Goal: Task Accomplishment & Management: Manage account settings

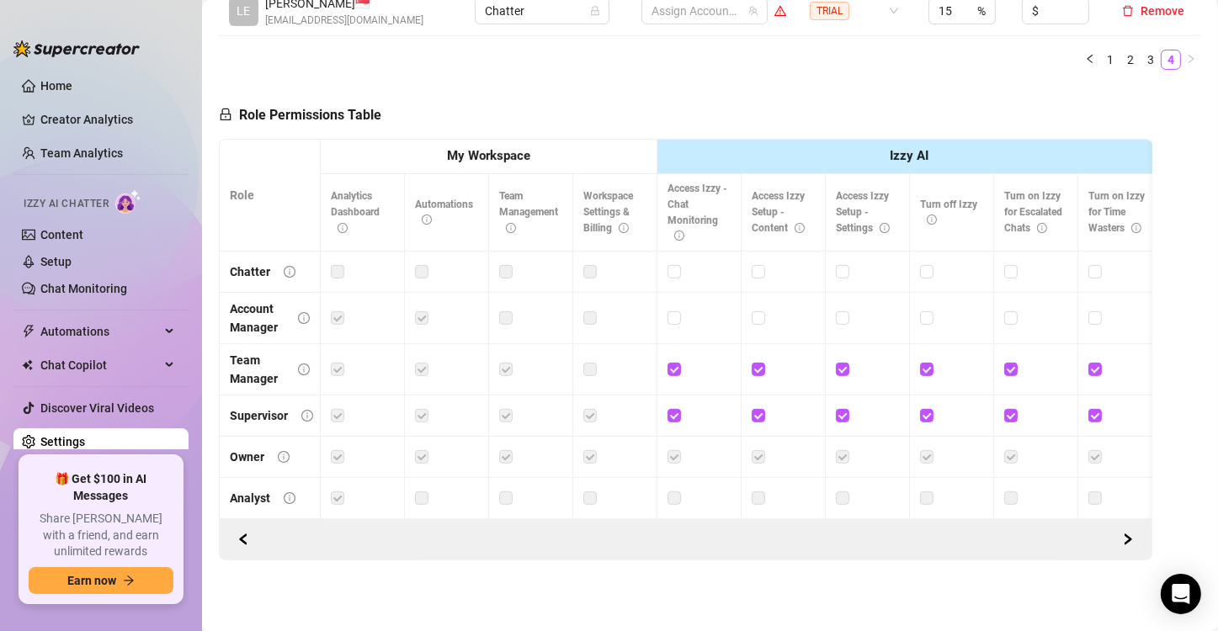
scroll to position [81, 0]
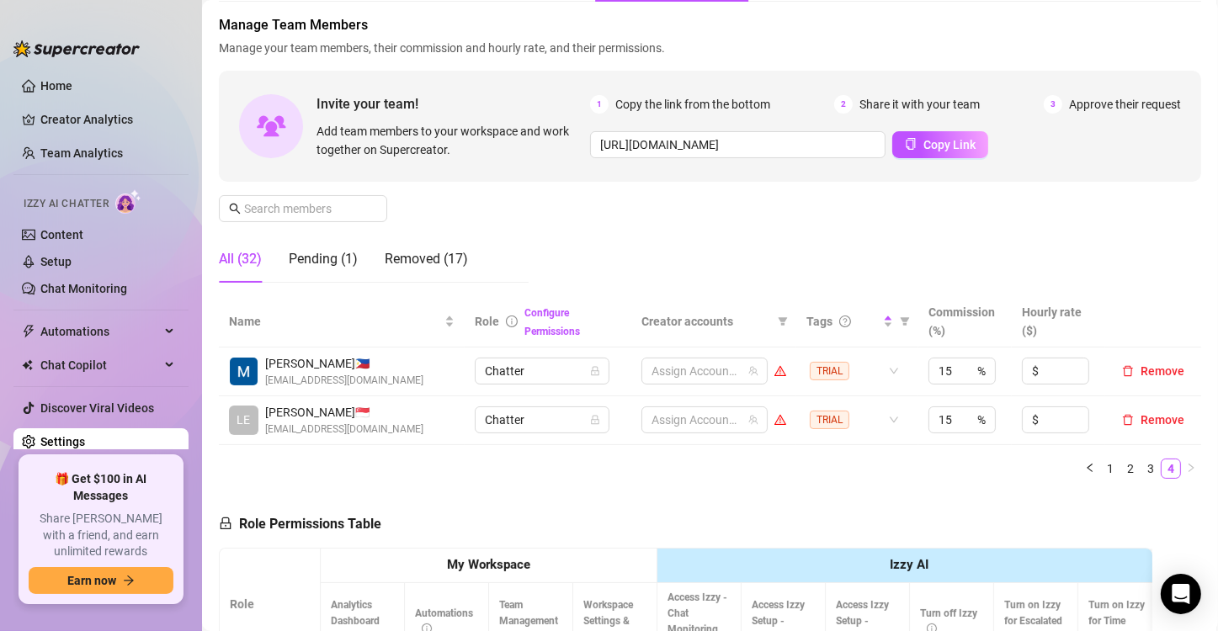
click at [561, 242] on div "Manage Team Members Manage your team members, their commission and hourly rate,…" at bounding box center [710, 155] width 982 height 281
click at [1101, 470] on link "1" at bounding box center [1110, 469] width 19 height 19
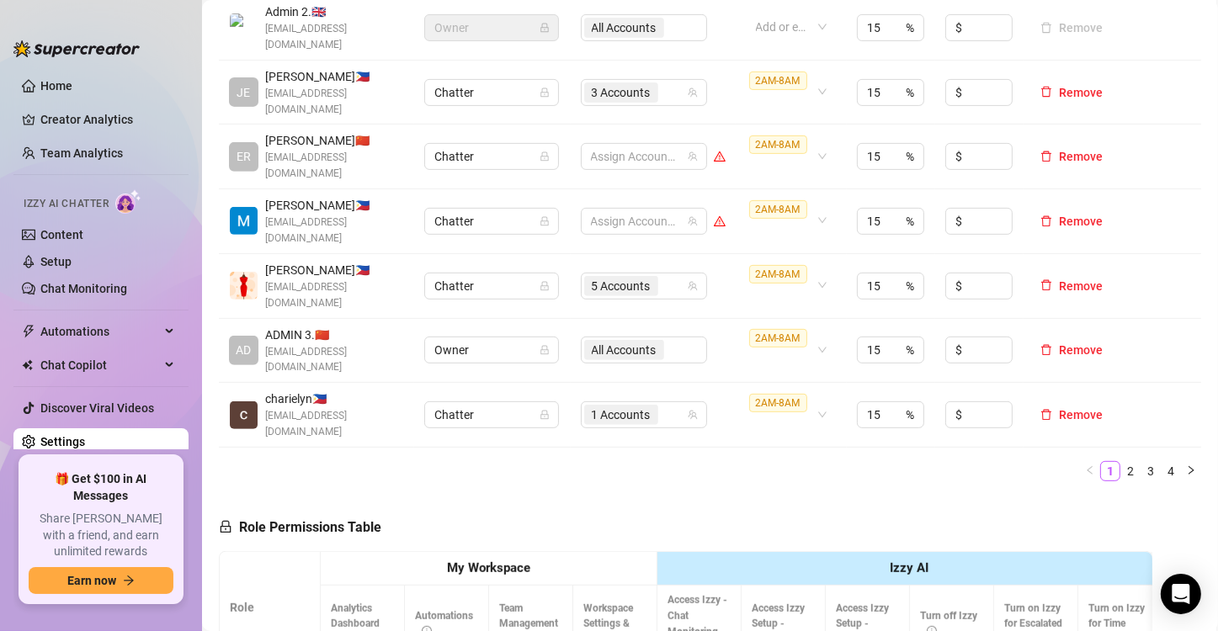
scroll to position [754, 0]
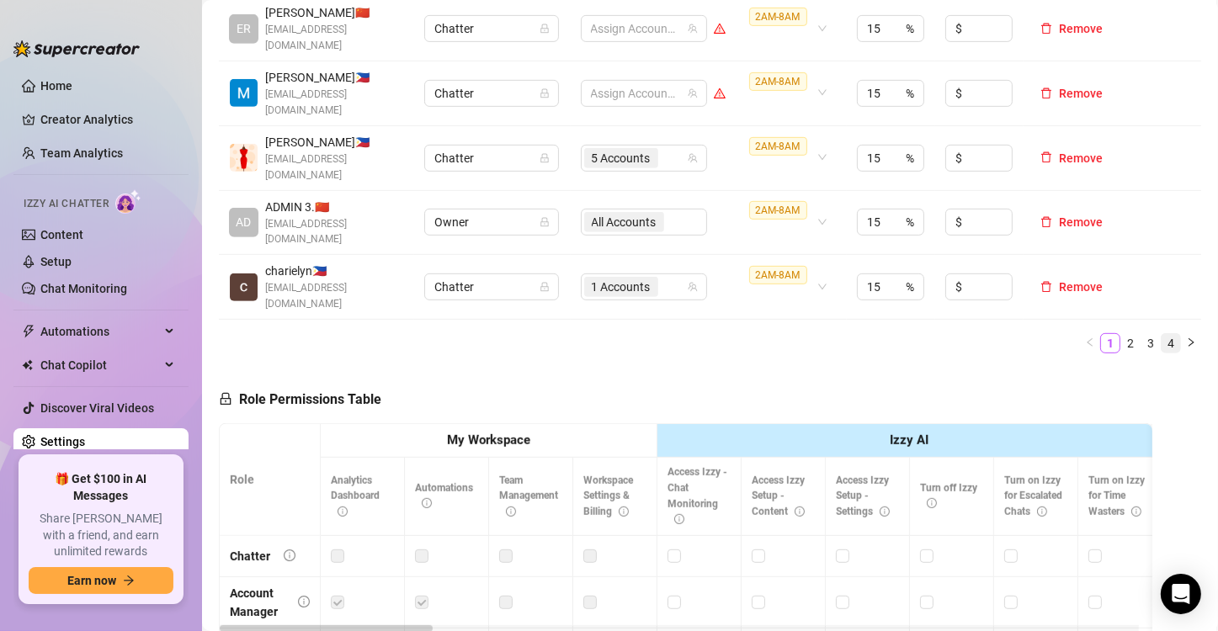
click at [1162, 334] on link "4" at bounding box center [1171, 343] width 19 height 19
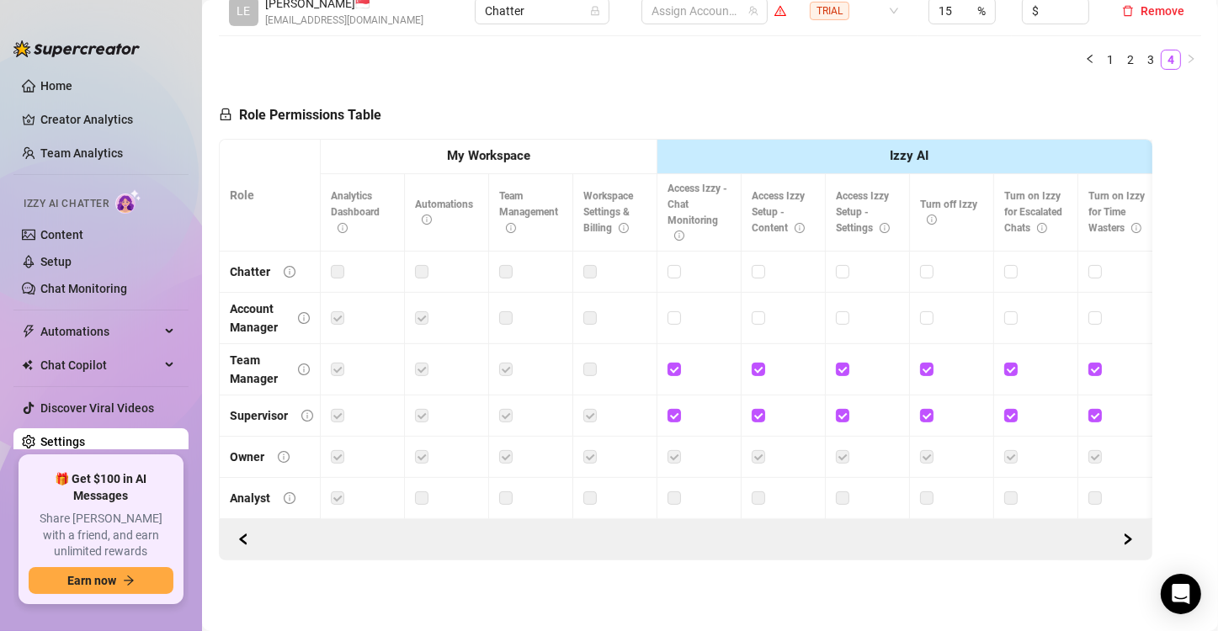
scroll to position [165, 0]
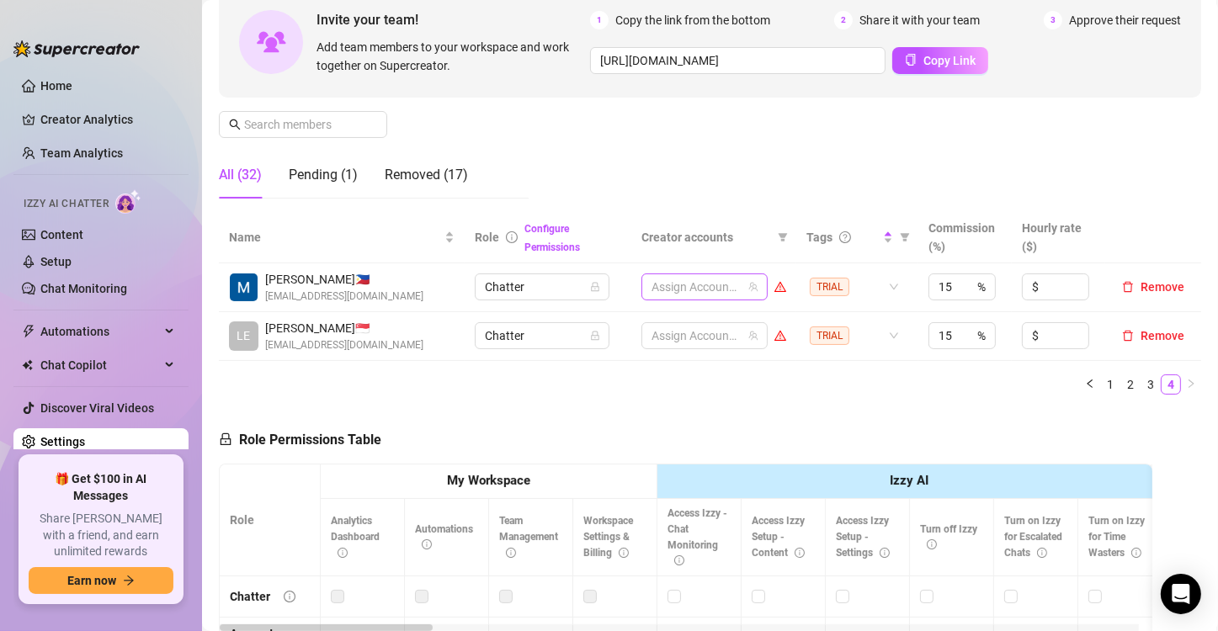
click at [685, 282] on div at bounding box center [696, 287] width 102 height 24
type input "mol"
click at [669, 321] on span "Select tree node" at bounding box center [668, 322] width 13 height 13
type input "mol"
click at [668, 343] on span "Select tree node" at bounding box center [668, 345] width 13 height 13
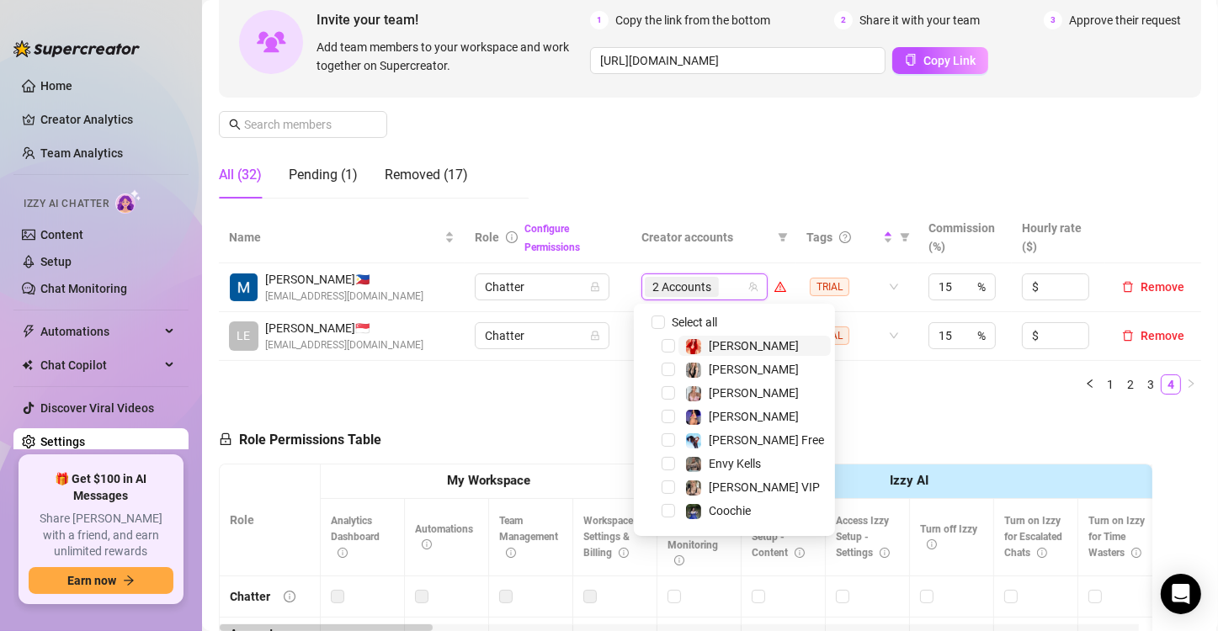
click at [549, 385] on ul "1 2 3 4" at bounding box center [710, 385] width 982 height 20
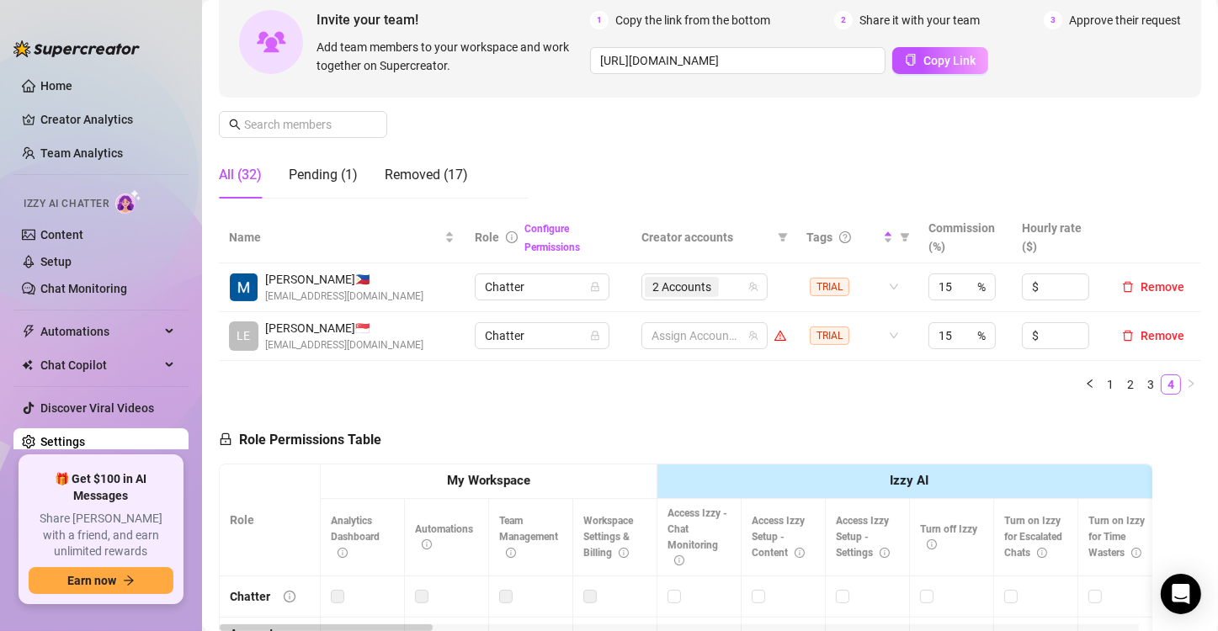
click at [561, 398] on div "Name Role Configure Permissions Creator accounts Tags Commission (%) Hourly rat…" at bounding box center [710, 310] width 982 height 196
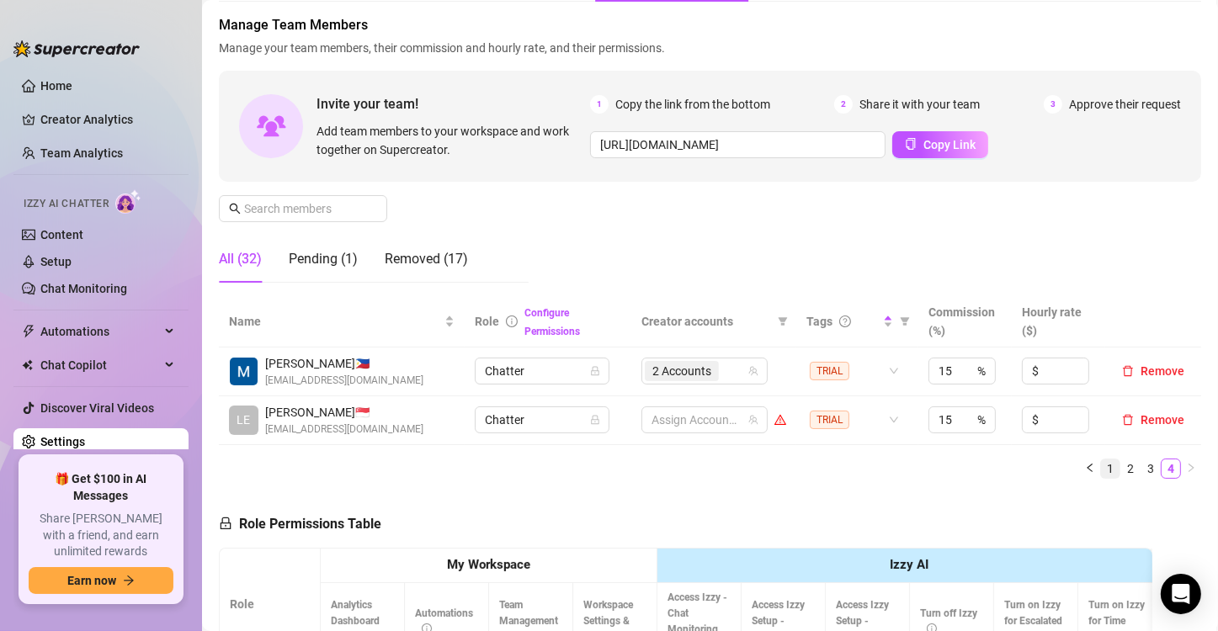
click at [1101, 468] on link "1" at bounding box center [1110, 469] width 19 height 19
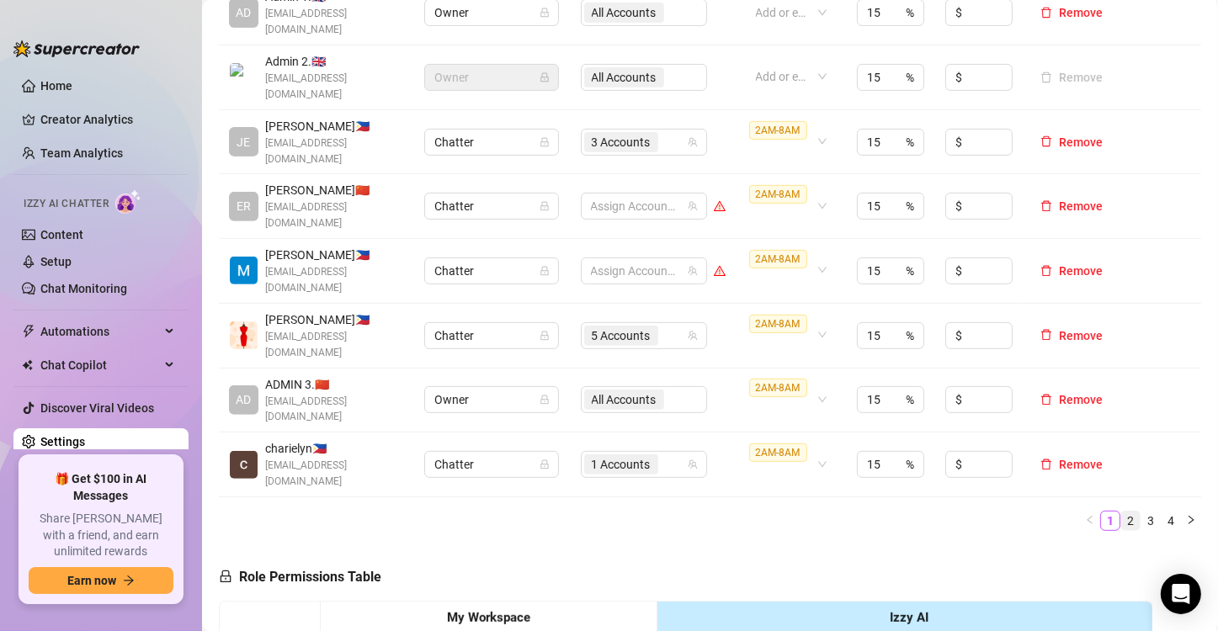
scroll to position [586, 0]
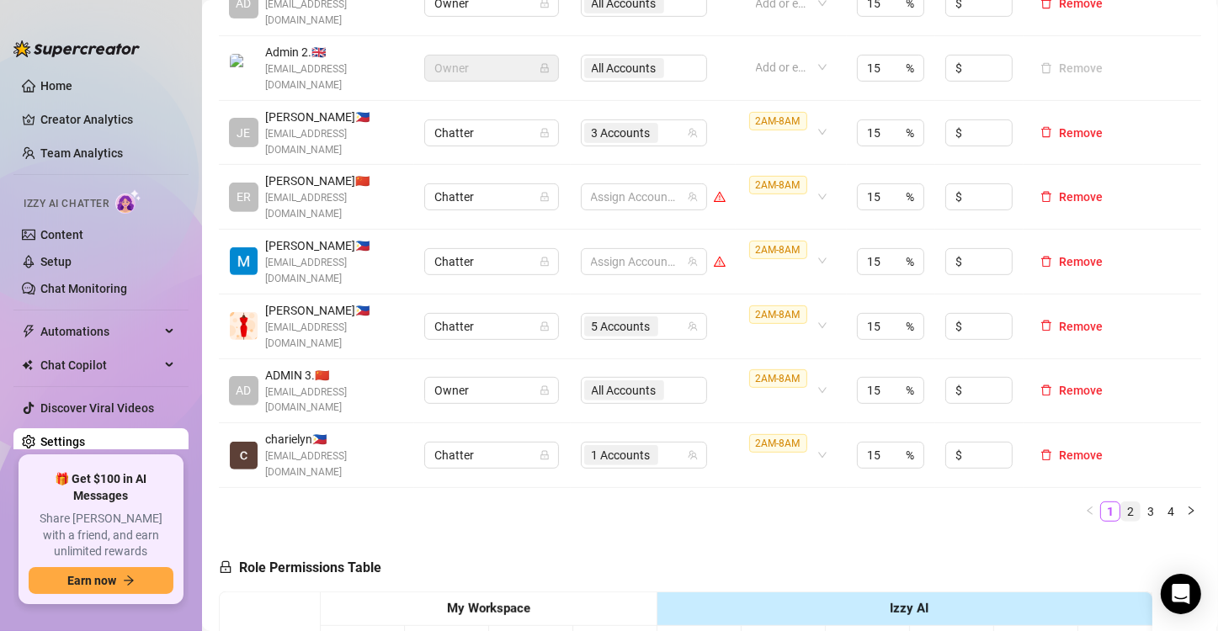
click at [1121, 503] on link "2" at bounding box center [1130, 512] width 19 height 19
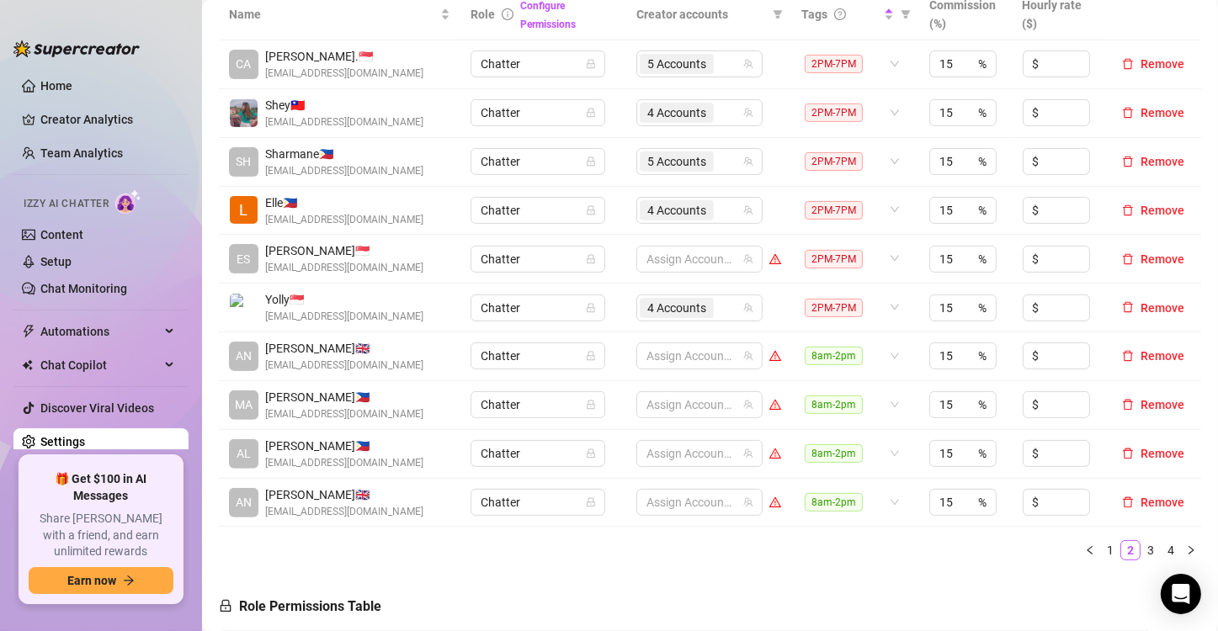
scroll to position [418, 0]
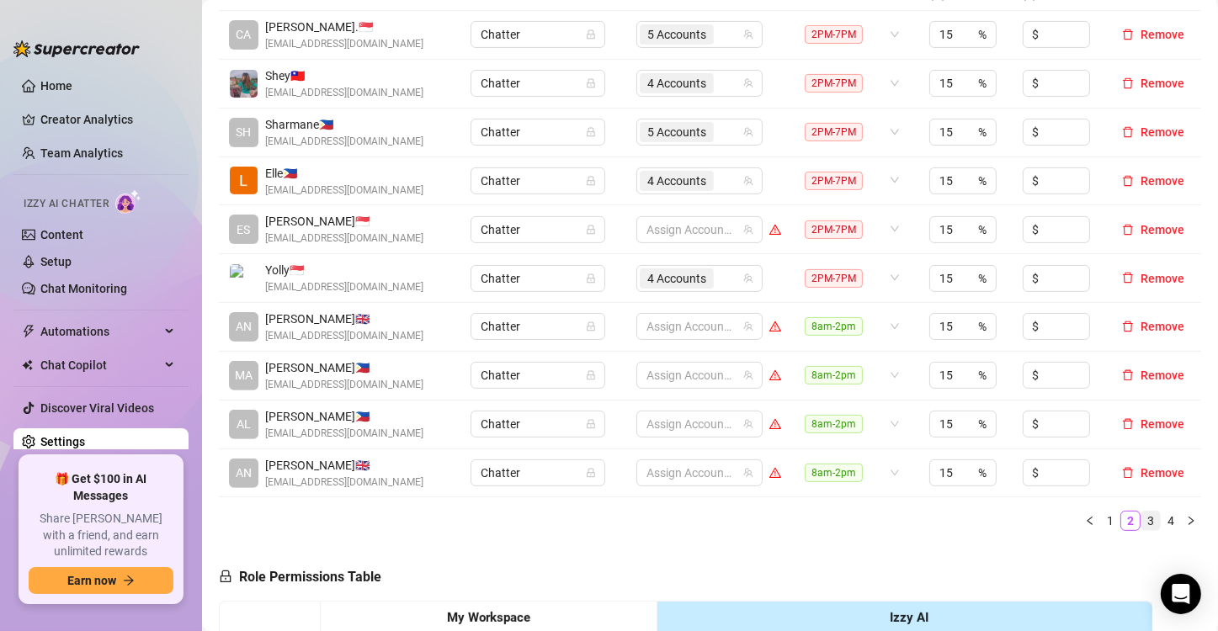
click at [1141, 519] on link "3" at bounding box center [1150, 521] width 19 height 19
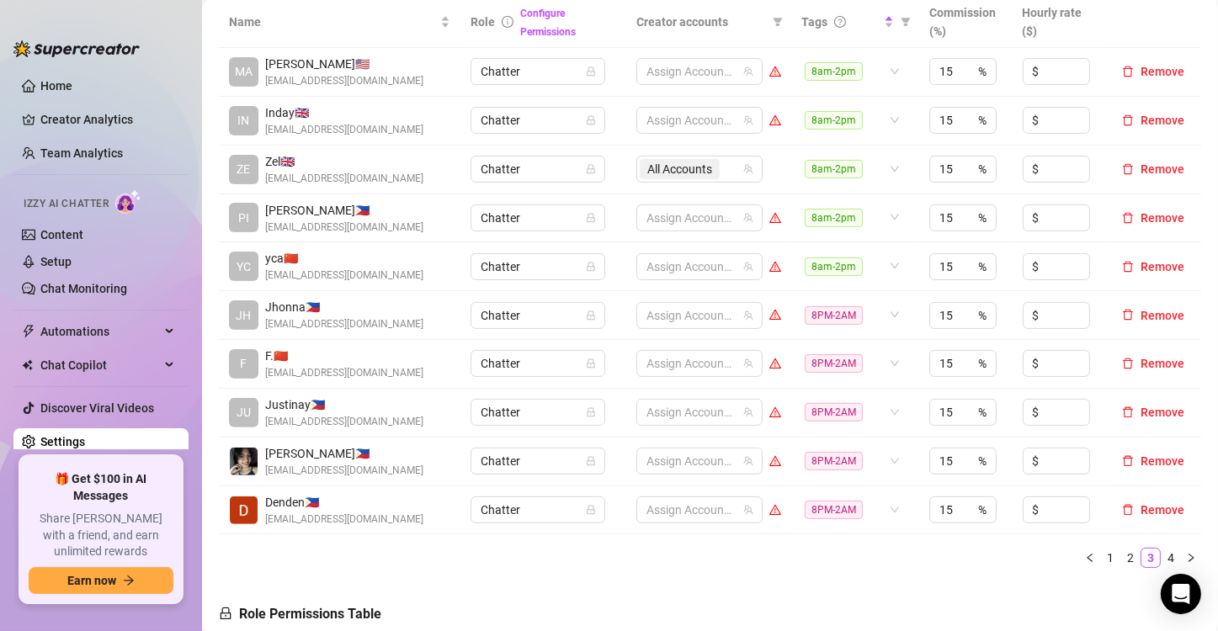
scroll to position [502, 0]
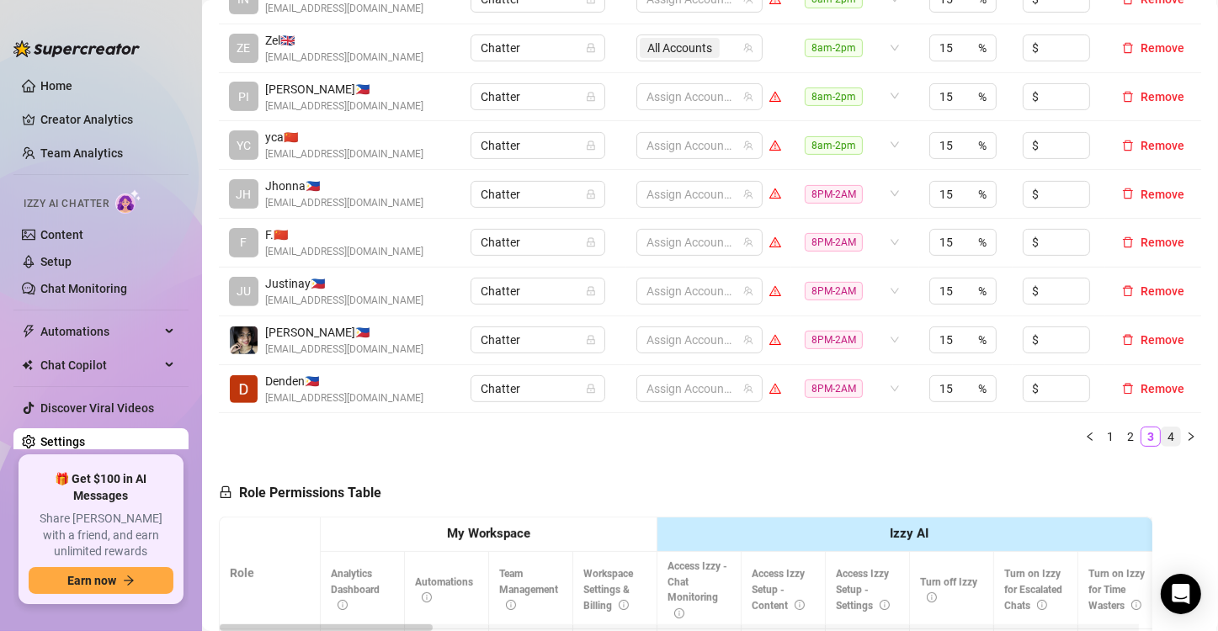
click at [1163, 435] on link "4" at bounding box center [1171, 437] width 19 height 19
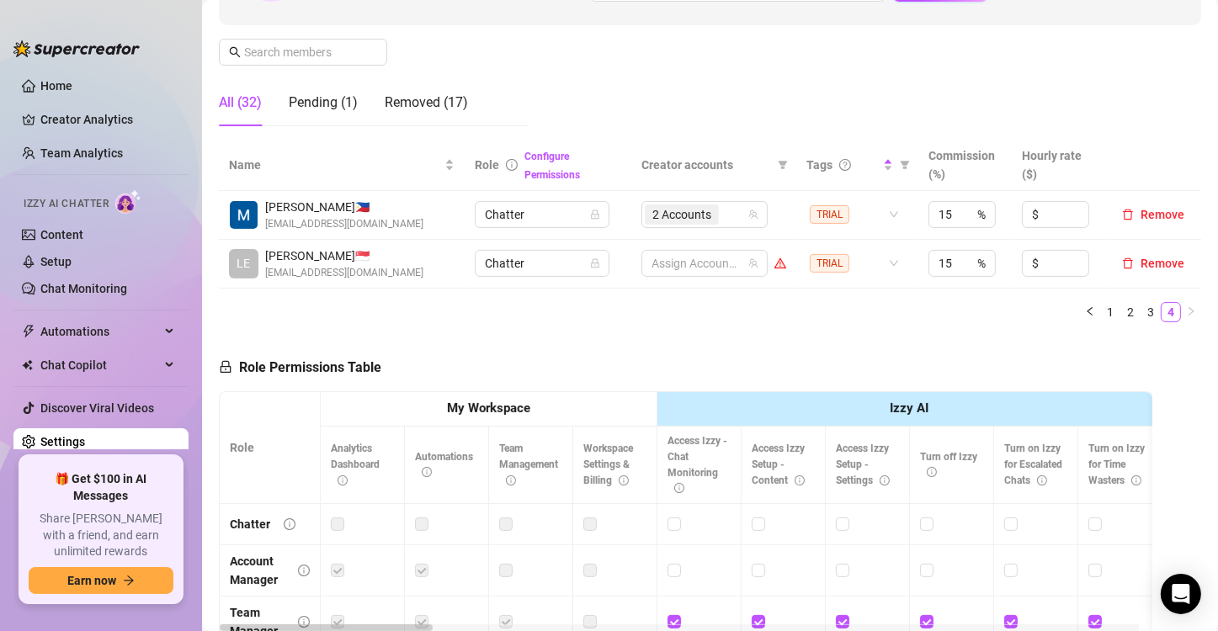
scroll to position [165, 0]
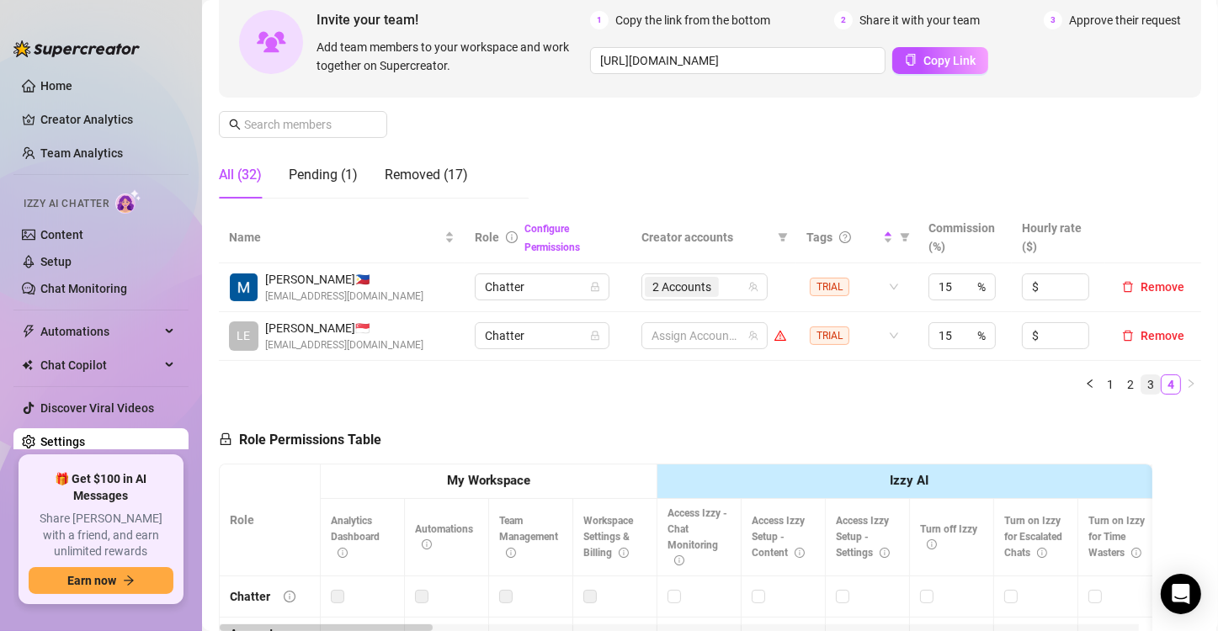
click at [1141, 381] on link "3" at bounding box center [1150, 384] width 19 height 19
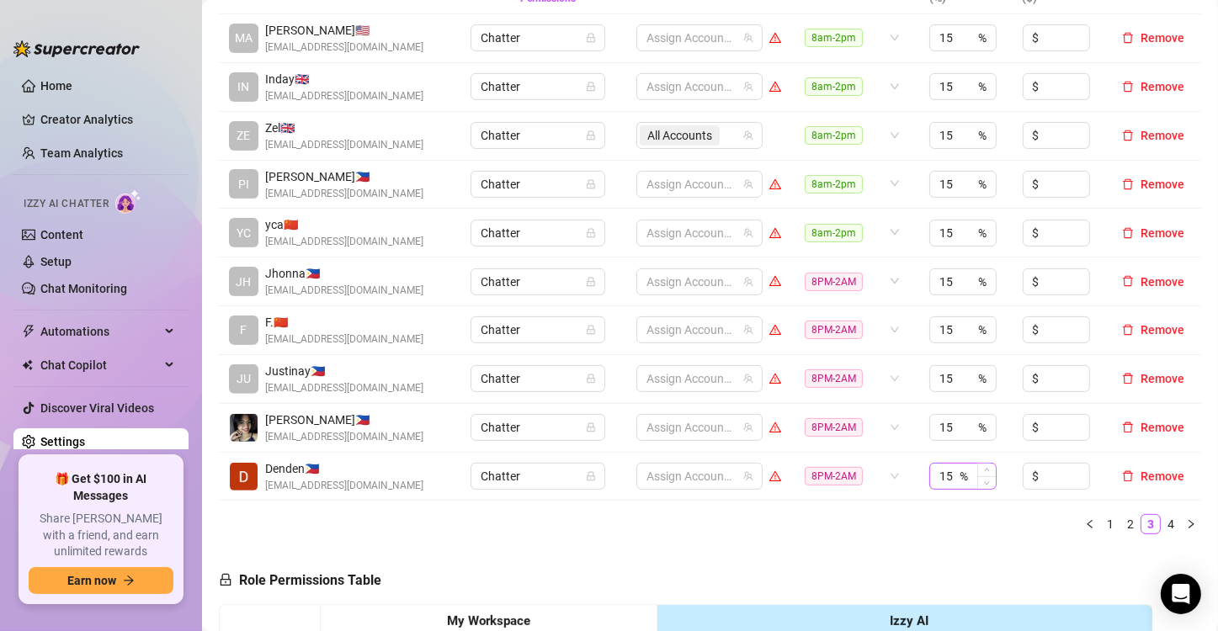
scroll to position [418, 0]
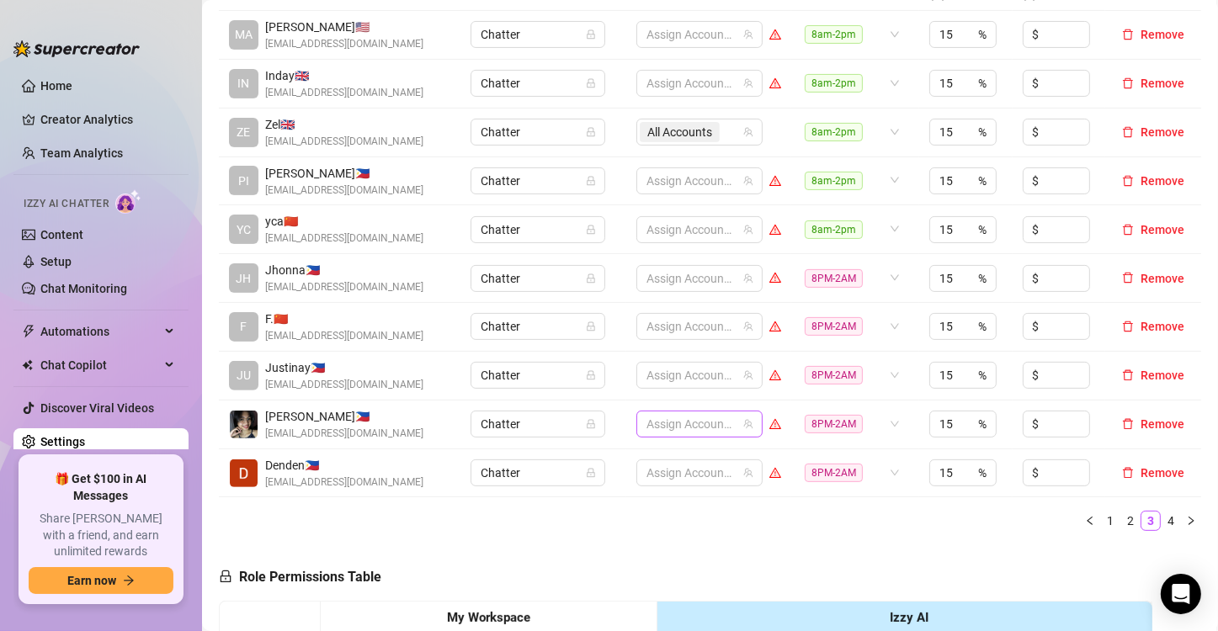
click at [654, 428] on div at bounding box center [691, 424] width 102 height 24
type input "jade"
drag, startPoint x: 667, startPoint y: 422, endPoint x: 541, endPoint y: 405, distance: 126.5
click at [541, 405] on tr "[PERSON_NAME] 🇵🇭 [EMAIL_ADDRESS][DOMAIN_NAME] Chatter Assign Accounts 8PM-2AM 1…" at bounding box center [710, 425] width 982 height 49
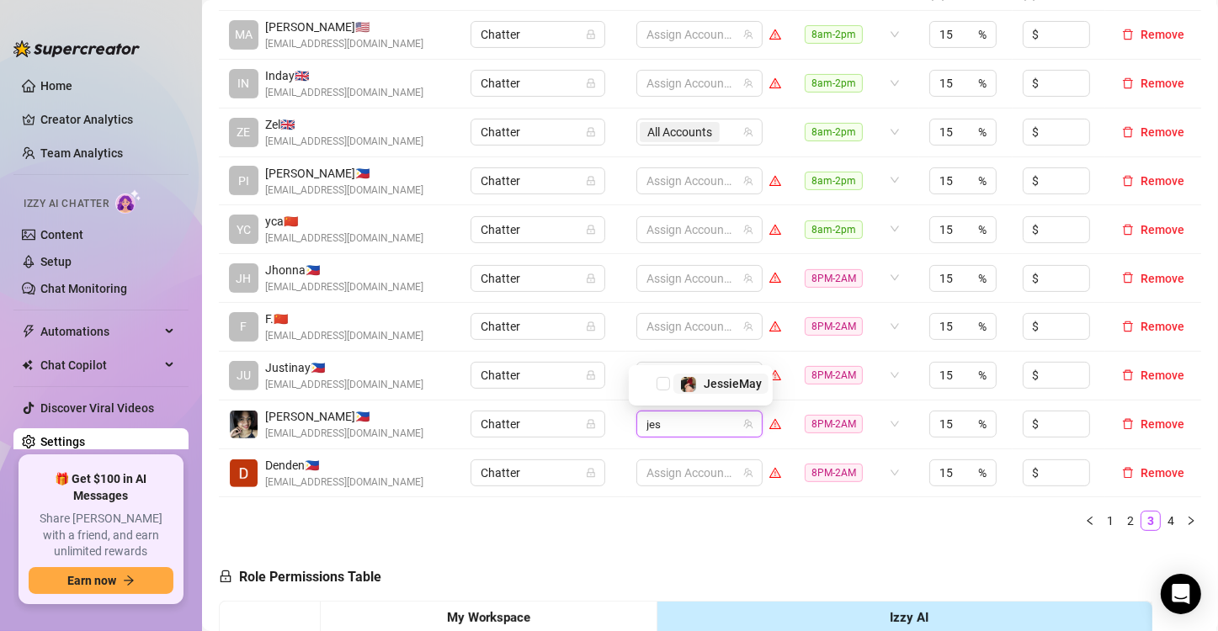
type input "[PERSON_NAME]"
click at [666, 381] on span "Select tree node" at bounding box center [663, 383] width 13 height 13
click at [717, 426] on input "search" at bounding box center [718, 424] width 3 height 20
type input "jade"
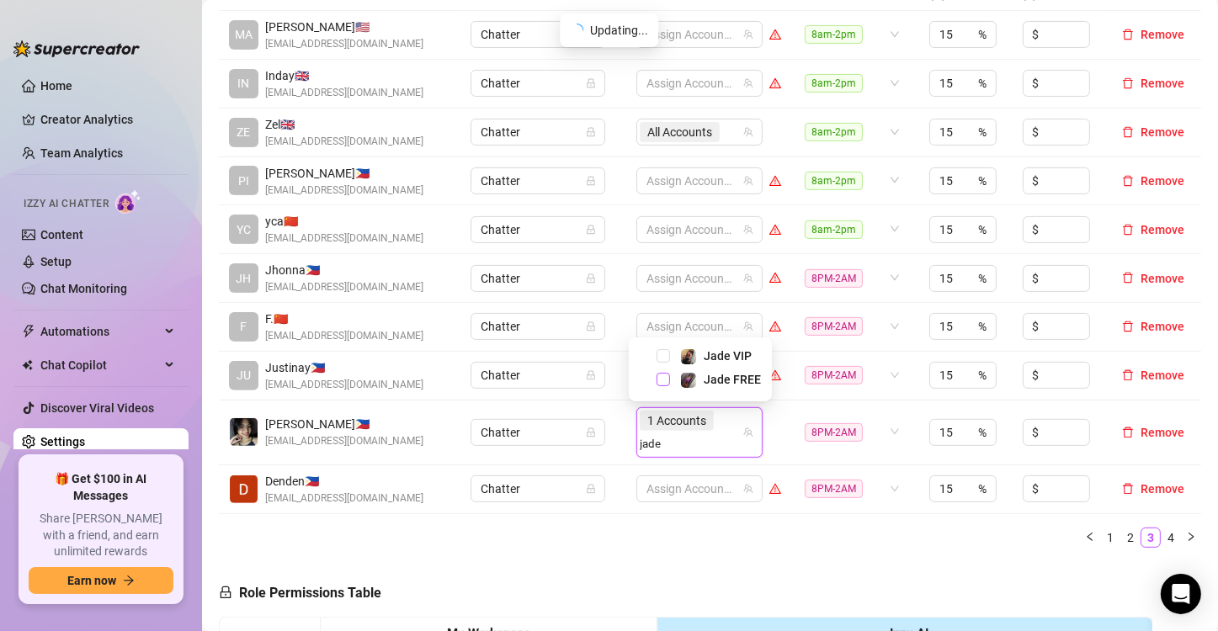
click at [663, 379] on span "Select tree node" at bounding box center [663, 379] width 13 height 13
type input "[PERSON_NAME]"
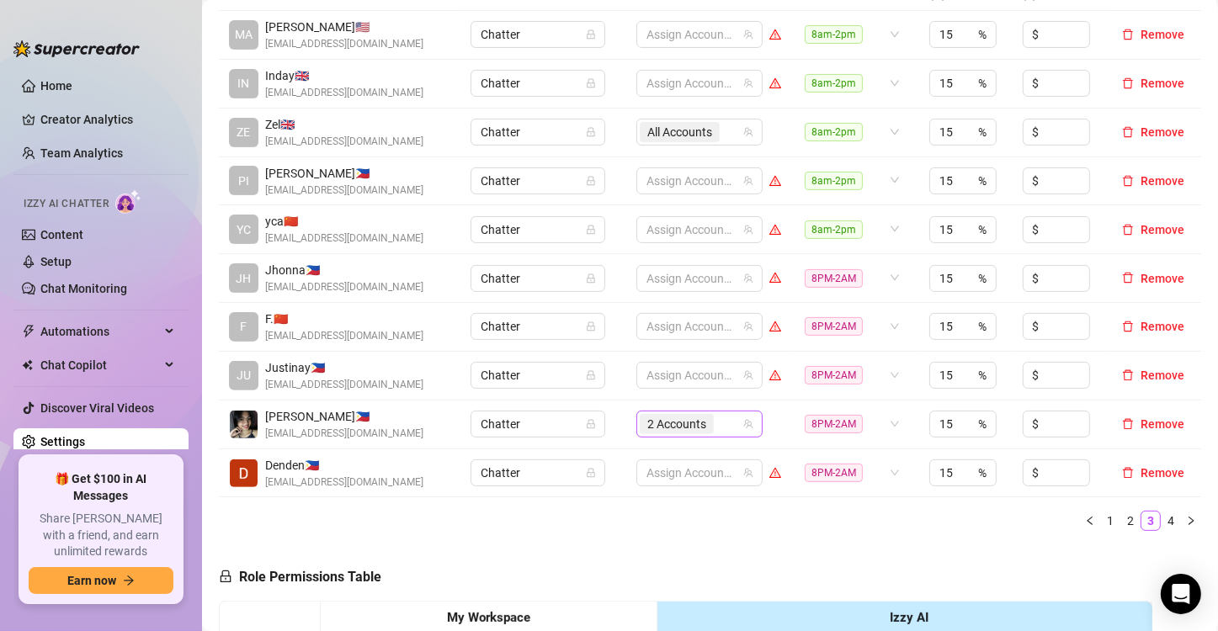
click at [715, 422] on div "2 Accounts" at bounding box center [691, 424] width 102 height 24
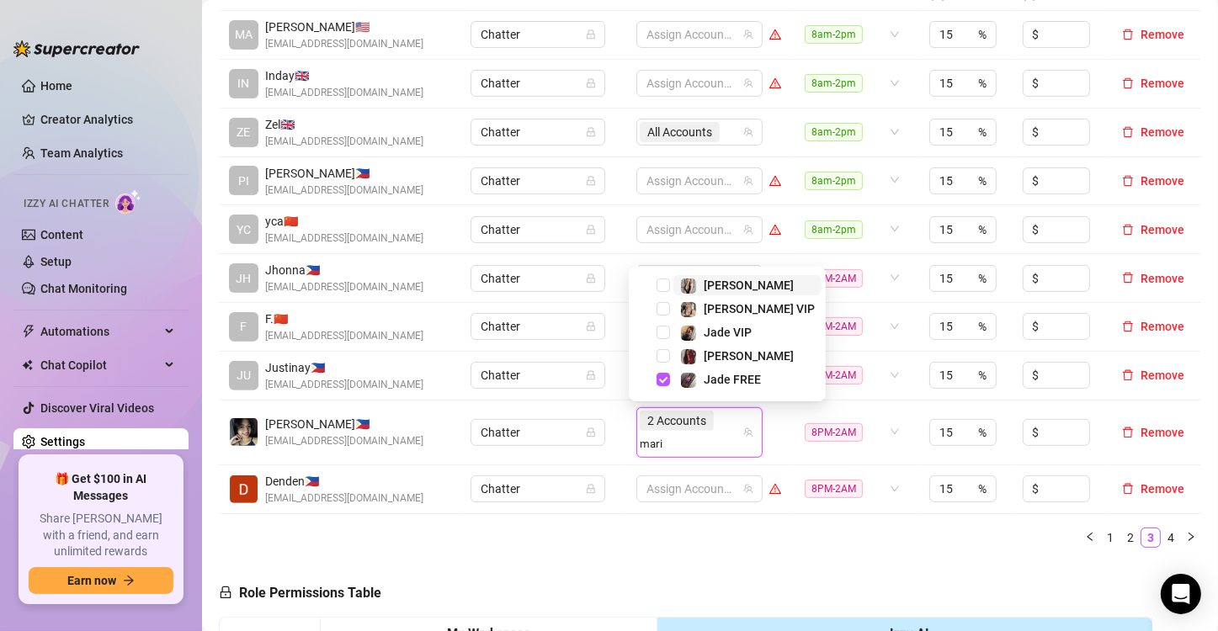
type input "[PERSON_NAME]"
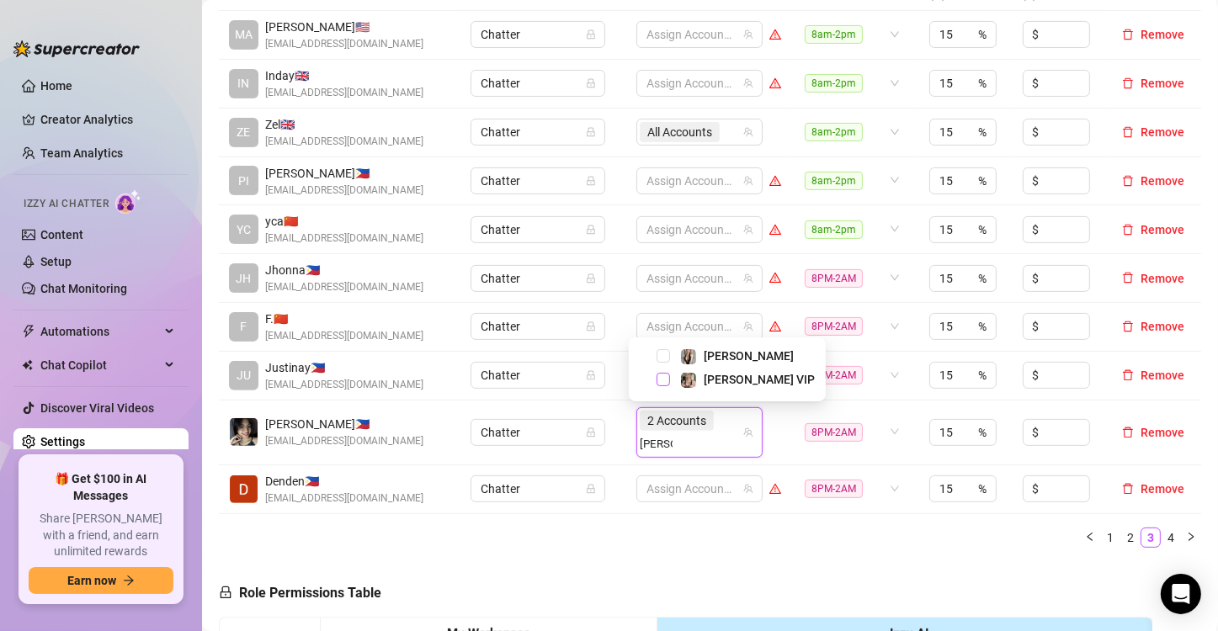
click at [658, 380] on span "Select tree node" at bounding box center [663, 379] width 13 height 13
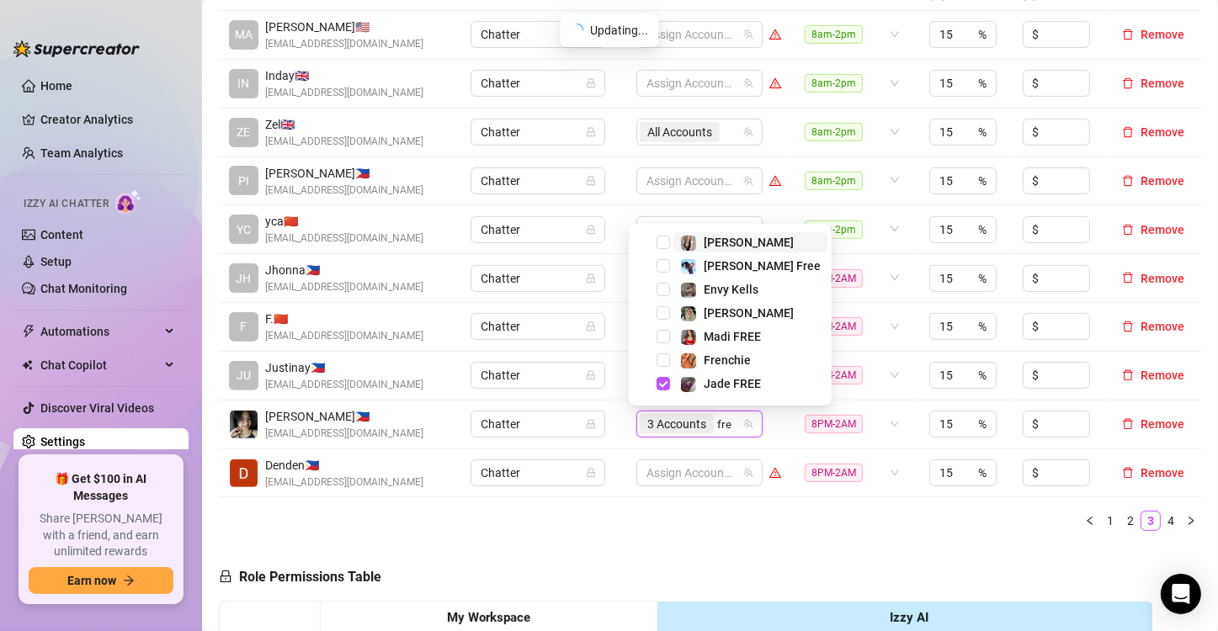
type input "fren"
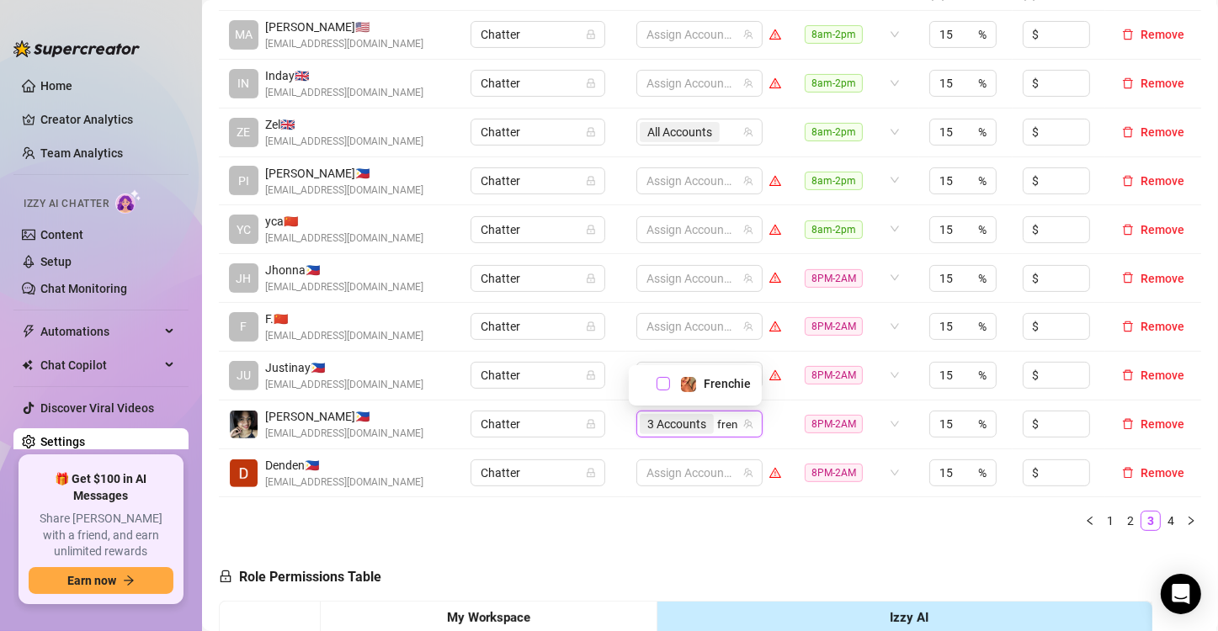
click at [661, 380] on span "Select tree node" at bounding box center [663, 383] width 13 height 13
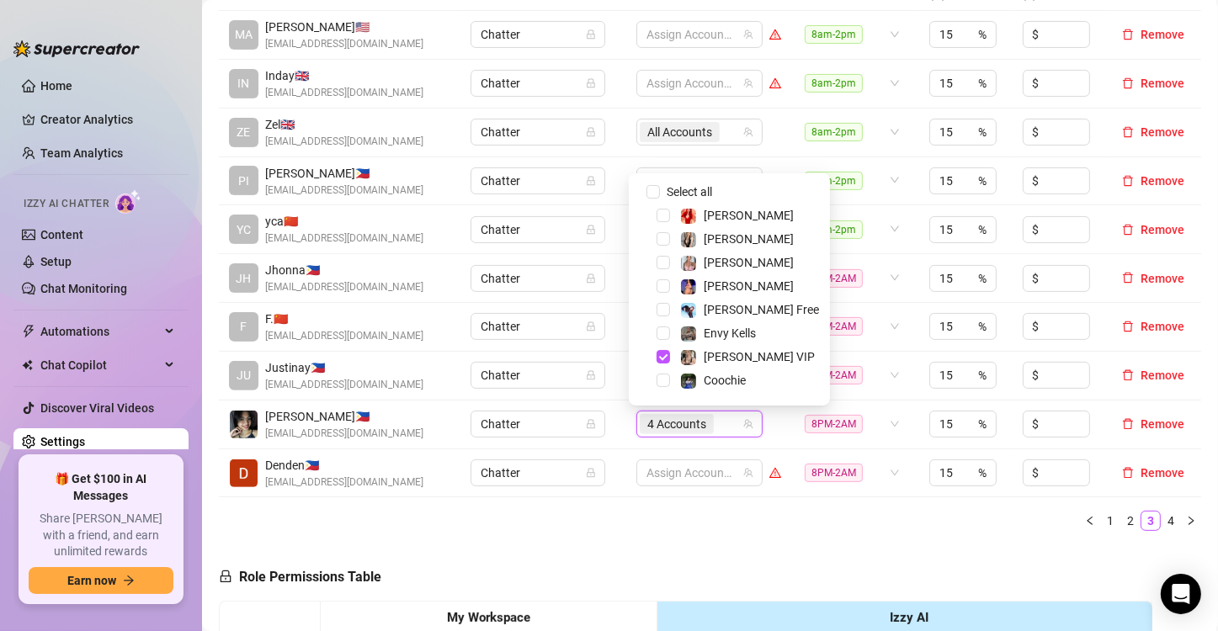
click at [612, 407] on td "Chatter" at bounding box center [543, 425] width 166 height 49
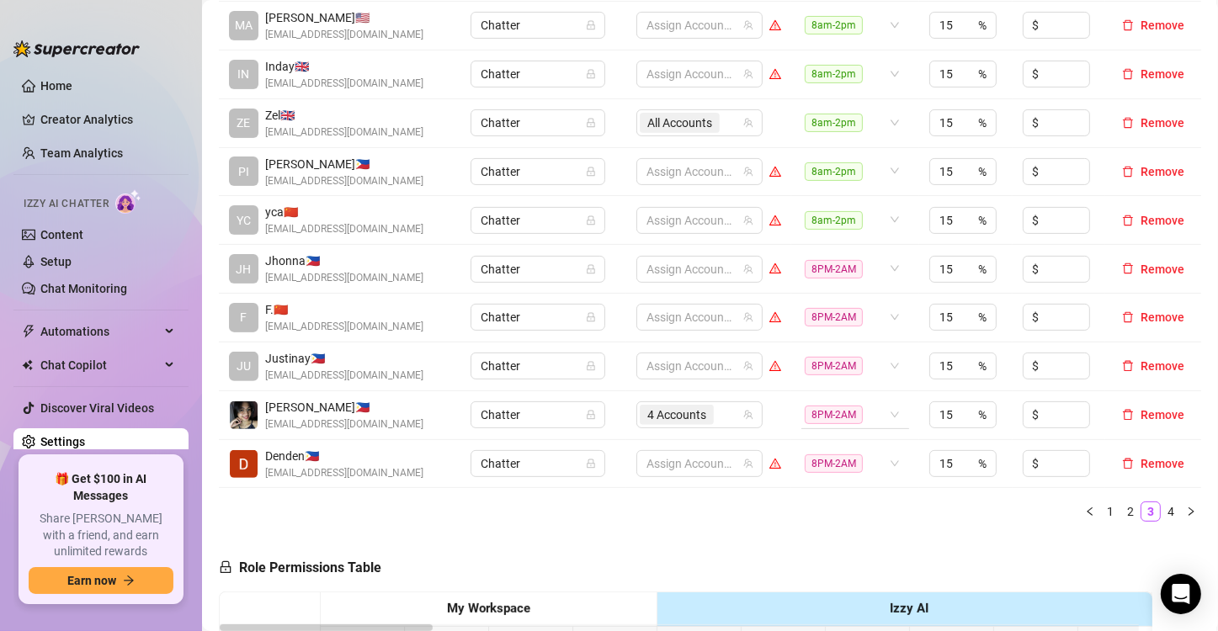
scroll to position [337, 0]
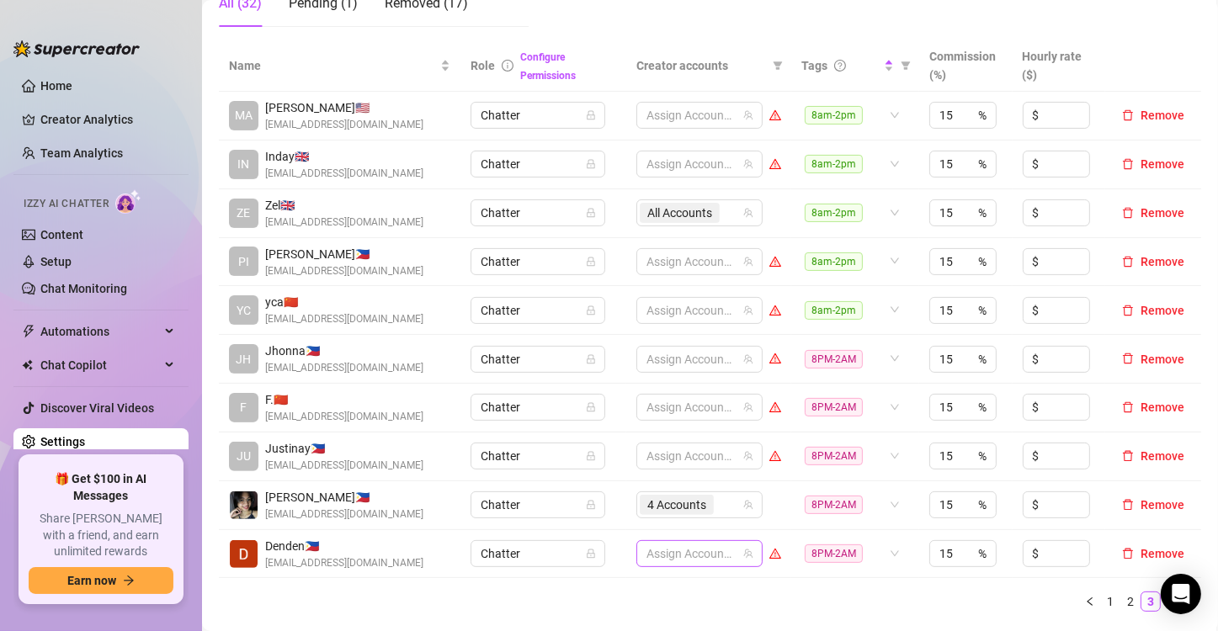
click at [649, 549] on div at bounding box center [691, 554] width 102 height 24
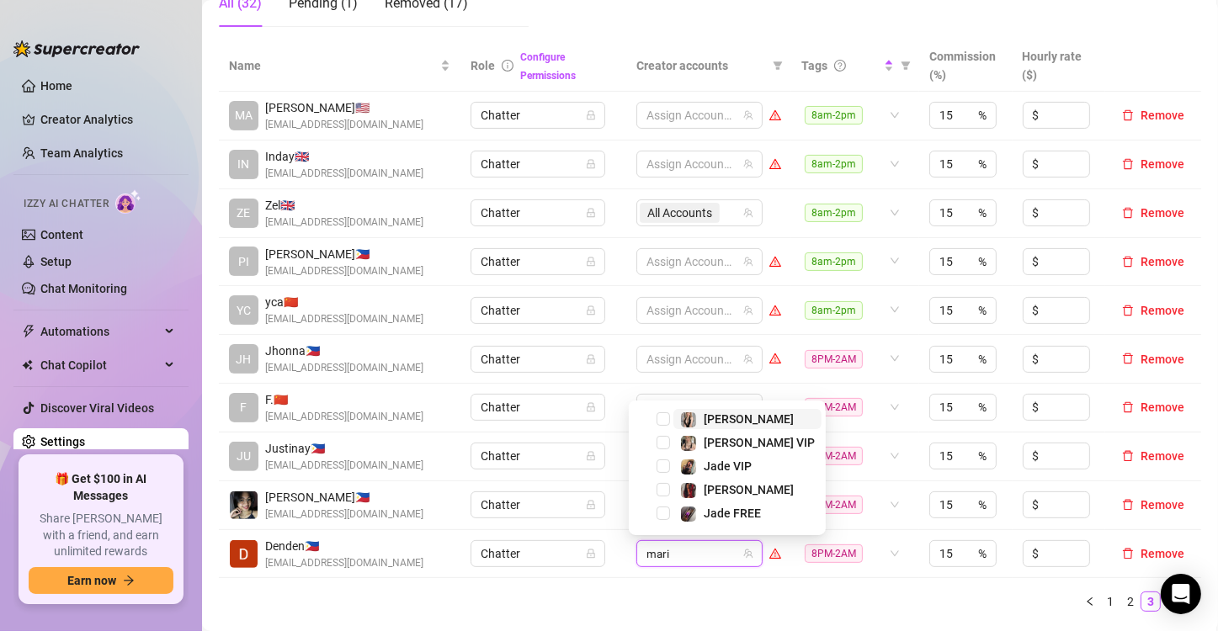
type input "[PERSON_NAME]"
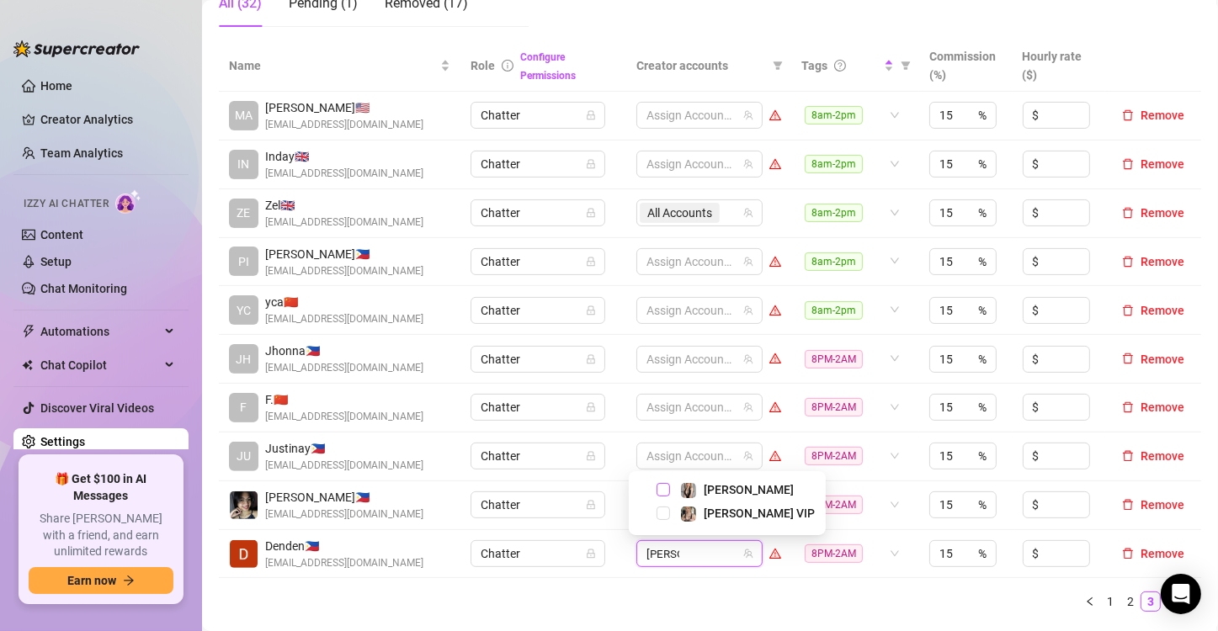
click at [659, 492] on span "Select tree node" at bounding box center [663, 489] width 13 height 13
type input "valen"
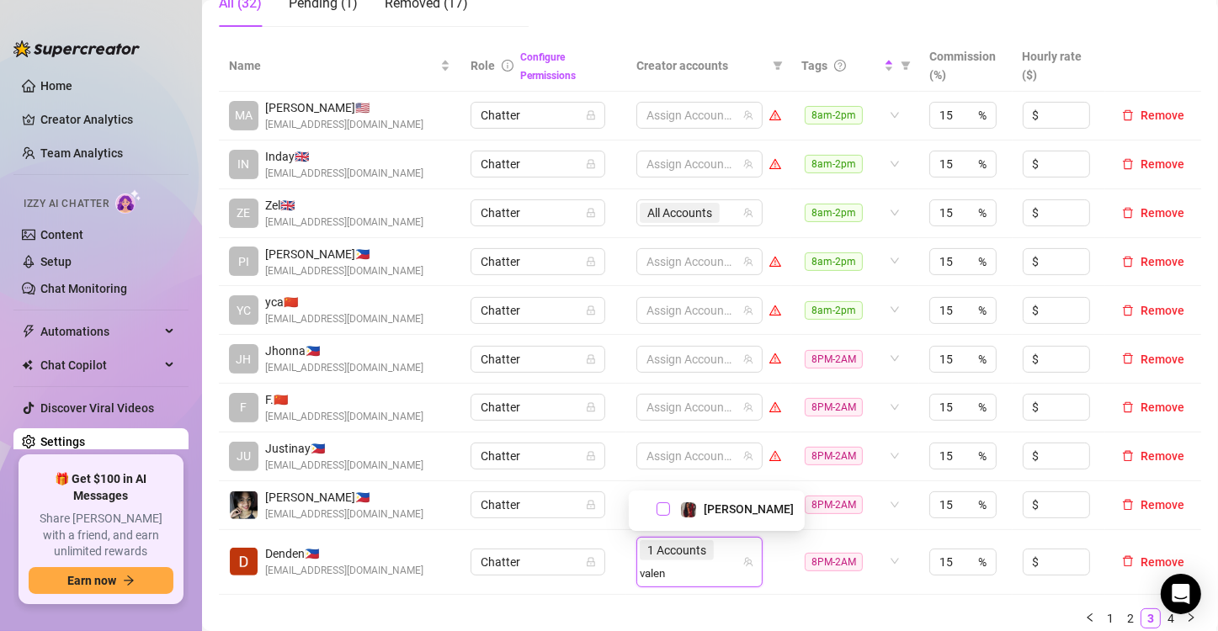
click at [662, 509] on span "Select tree node" at bounding box center [663, 509] width 13 height 13
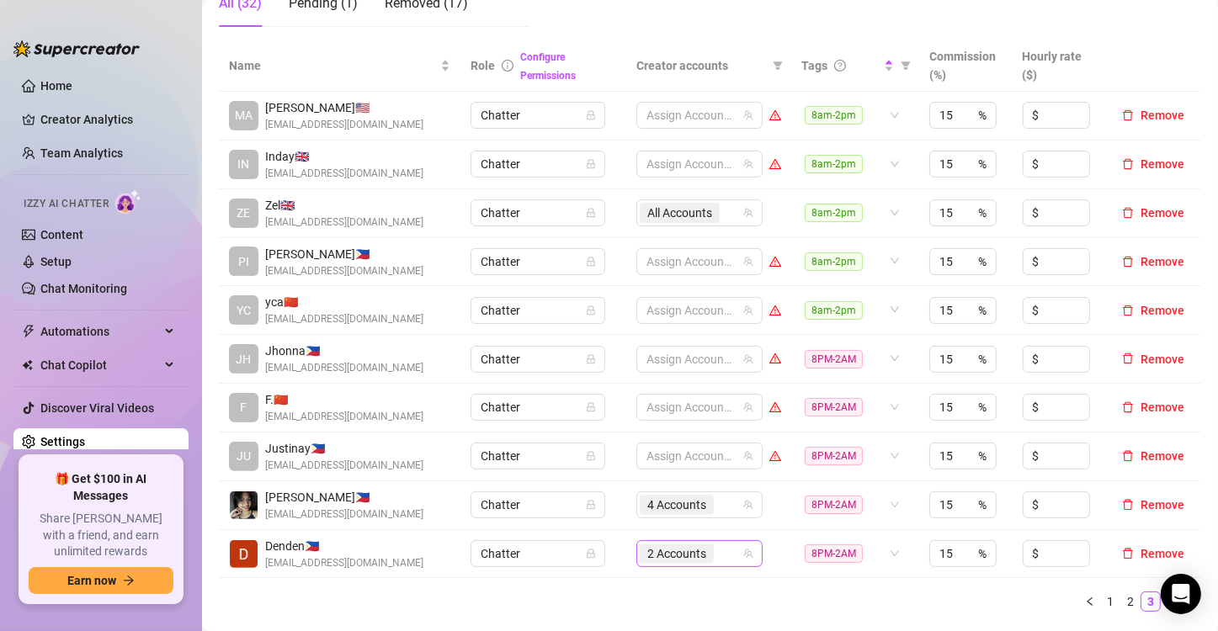
type input "a"
type input "[PERSON_NAME]"
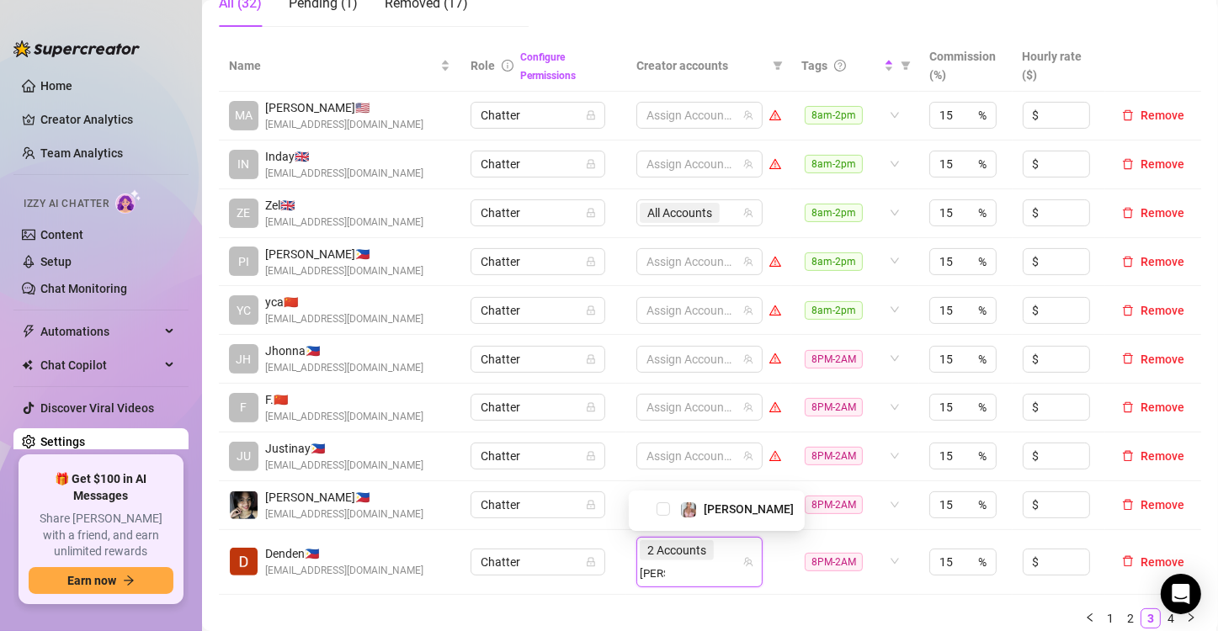
click at [655, 515] on div "[PERSON_NAME]" at bounding box center [717, 509] width 168 height 20
click at [659, 509] on span "Select tree node" at bounding box center [663, 509] width 13 height 13
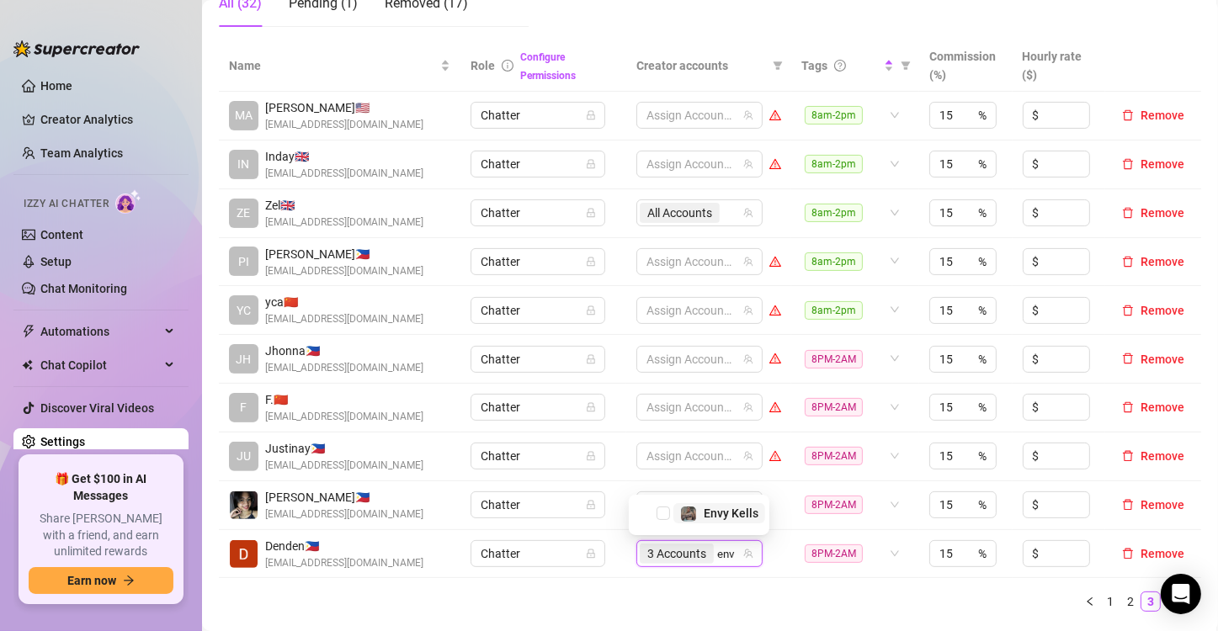
type input "envy"
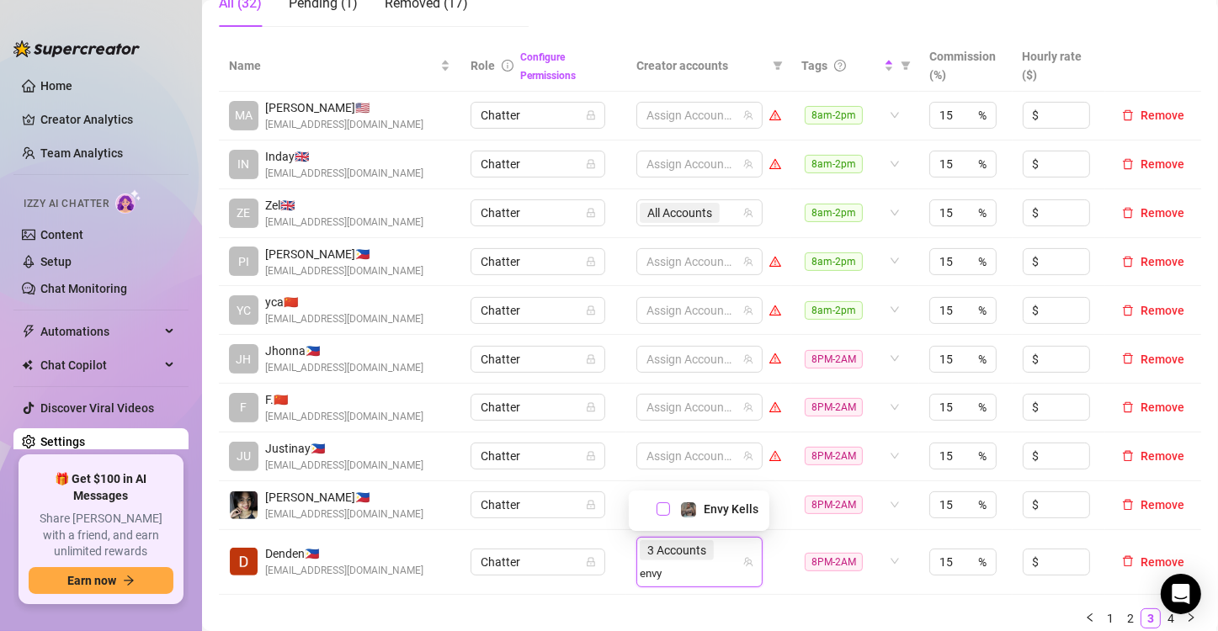
click at [665, 512] on span "Select tree node" at bounding box center [663, 509] width 13 height 13
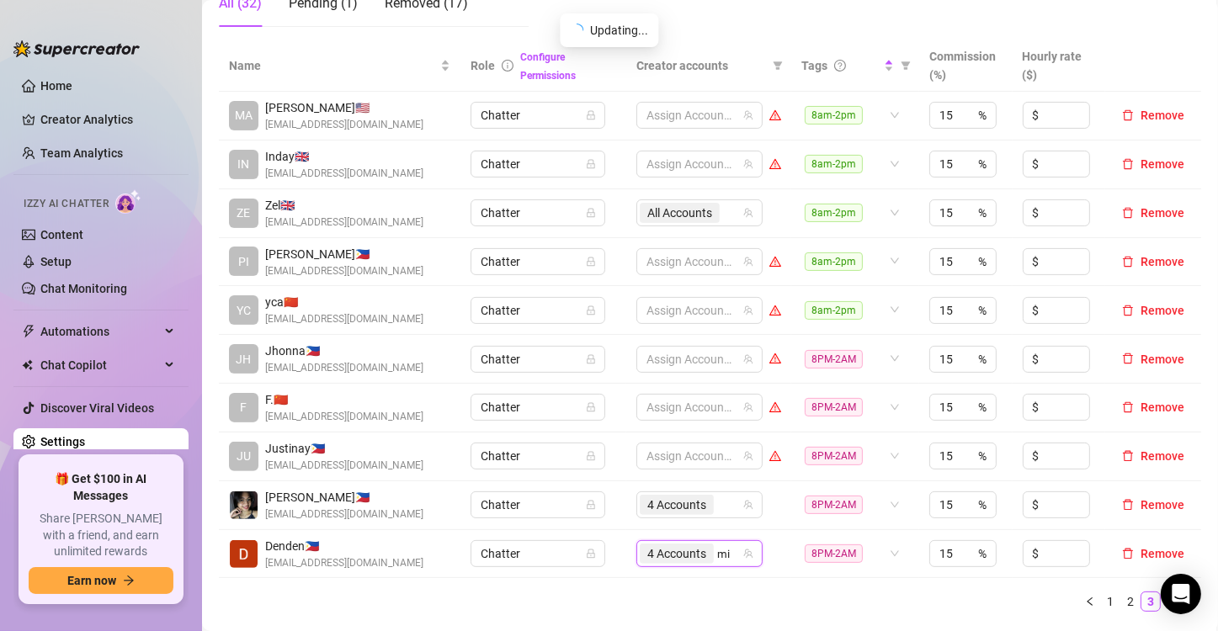
type input "mis"
click at [664, 513] on span "Select tree node" at bounding box center [663, 513] width 13 height 13
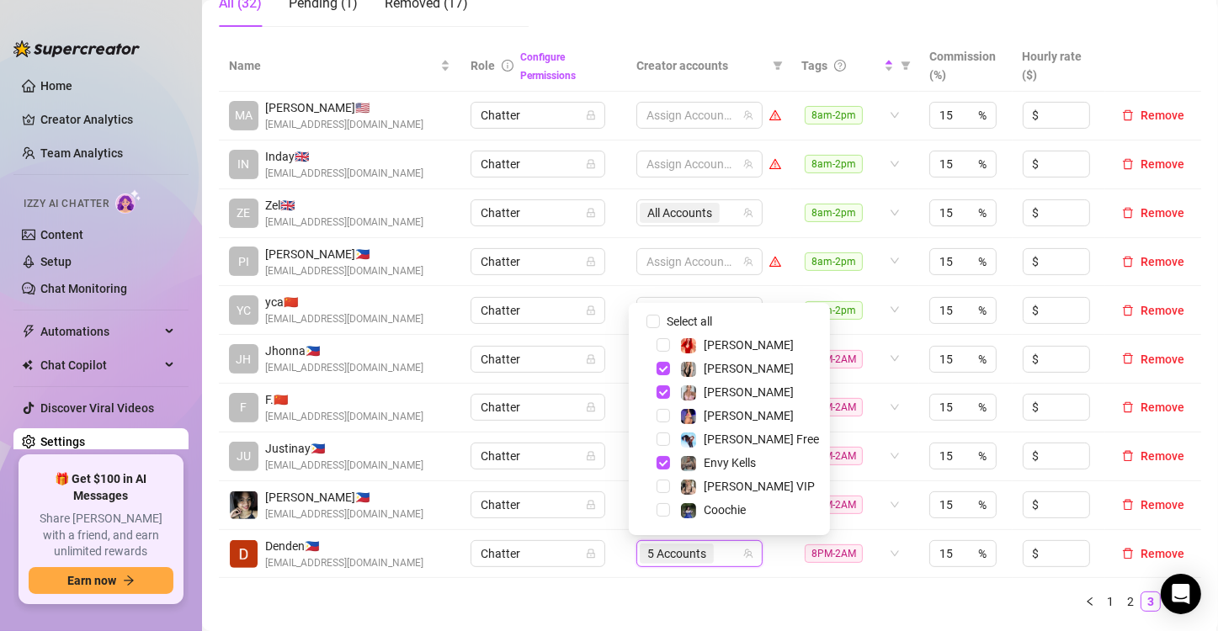
click at [769, 603] on ul "1 2 3 4" at bounding box center [710, 602] width 982 height 20
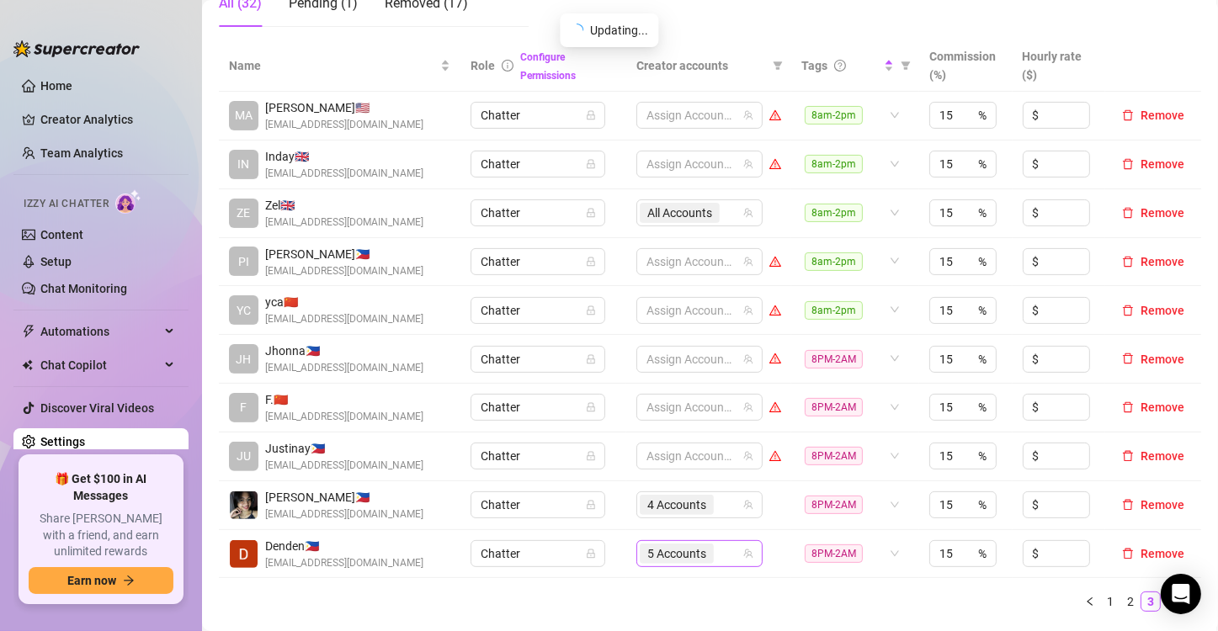
click at [682, 554] on span "5 Accounts" at bounding box center [676, 554] width 59 height 19
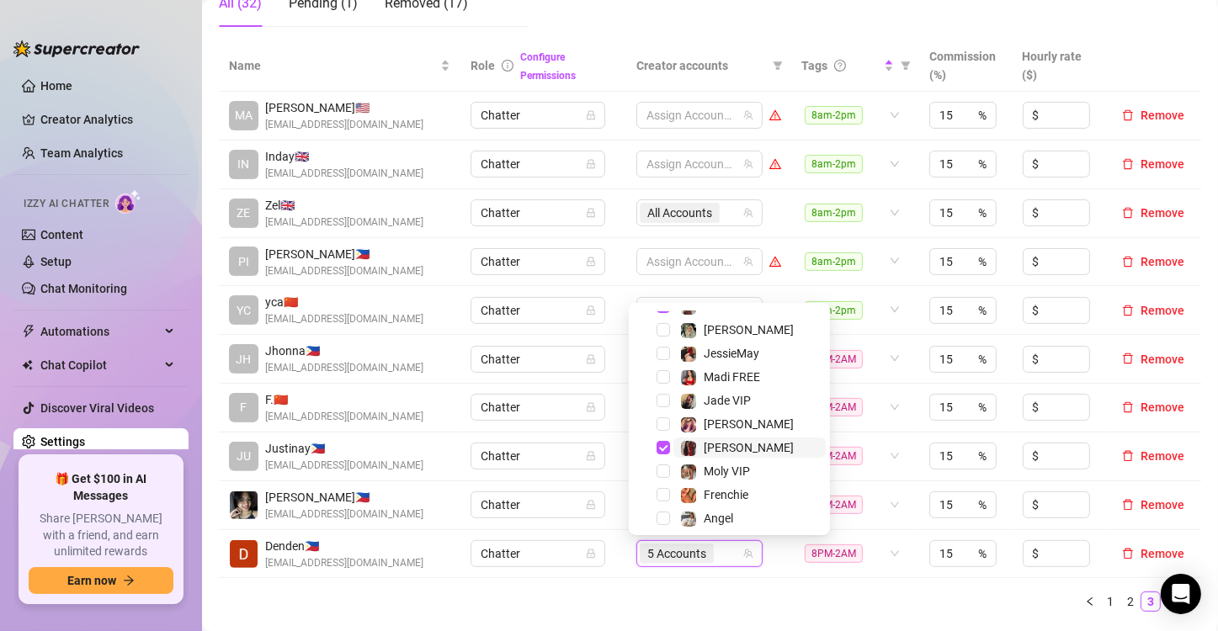
scroll to position [253, 0]
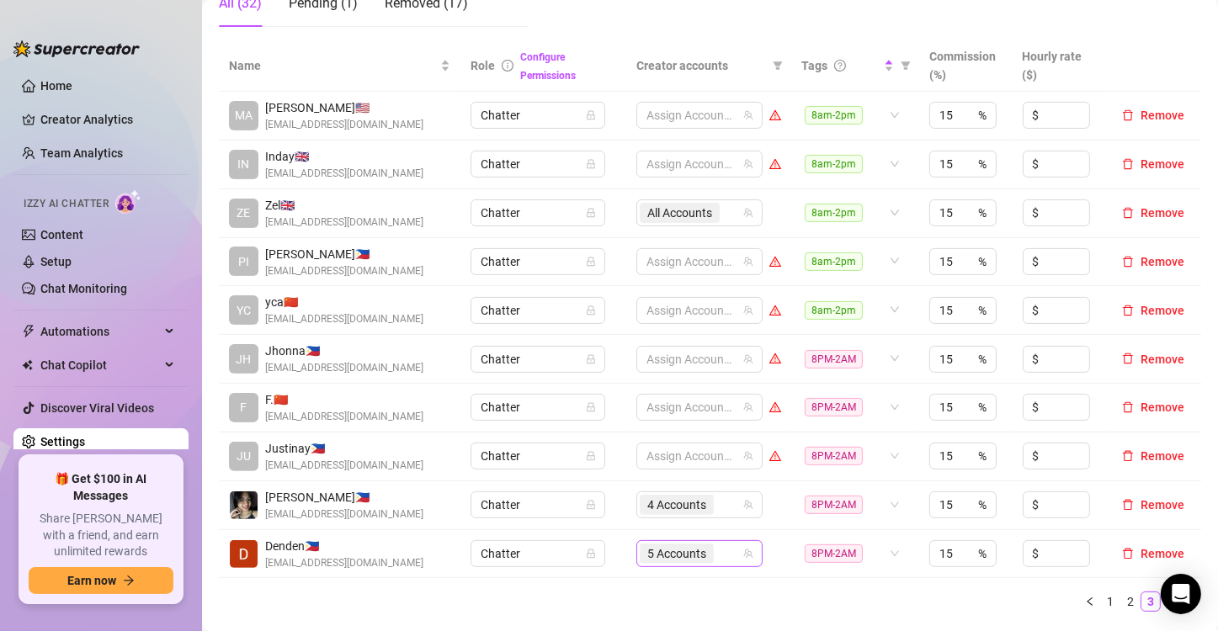
click at [653, 551] on span "5 Accounts" at bounding box center [676, 554] width 59 height 19
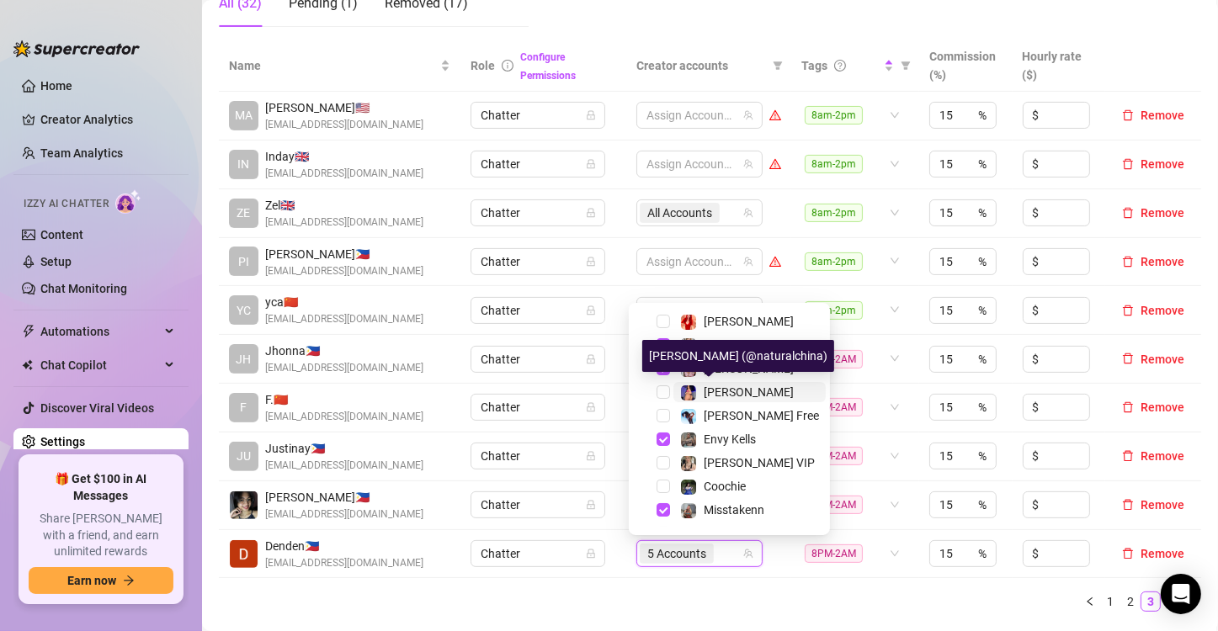
scroll to position [0, 0]
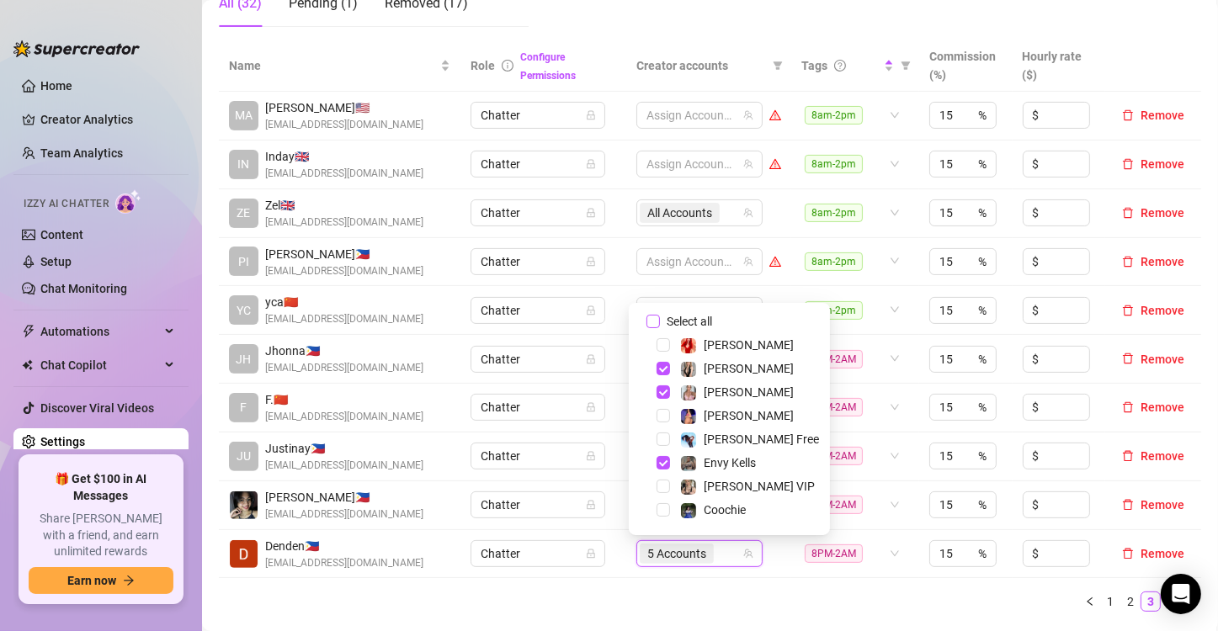
click at [650, 316] on input "Select all" at bounding box center [652, 321] width 13 height 13
checkbox input "false"
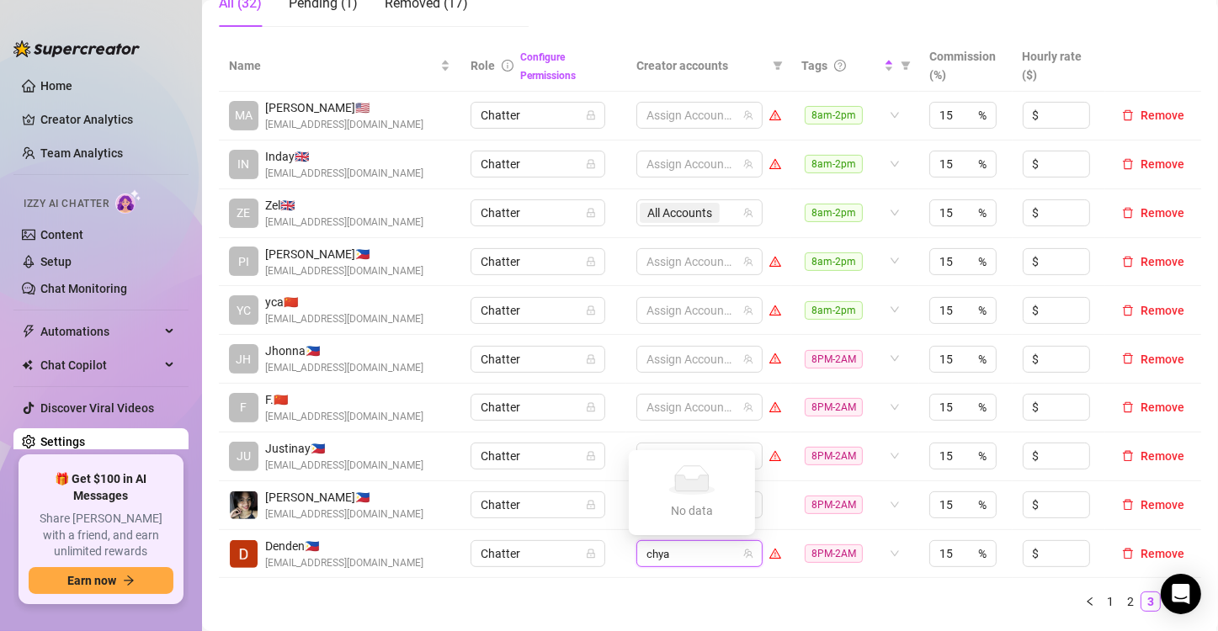
type input "chy"
click at [662, 513] on span "Select tree node" at bounding box center [663, 513] width 13 height 13
type input "phoe"
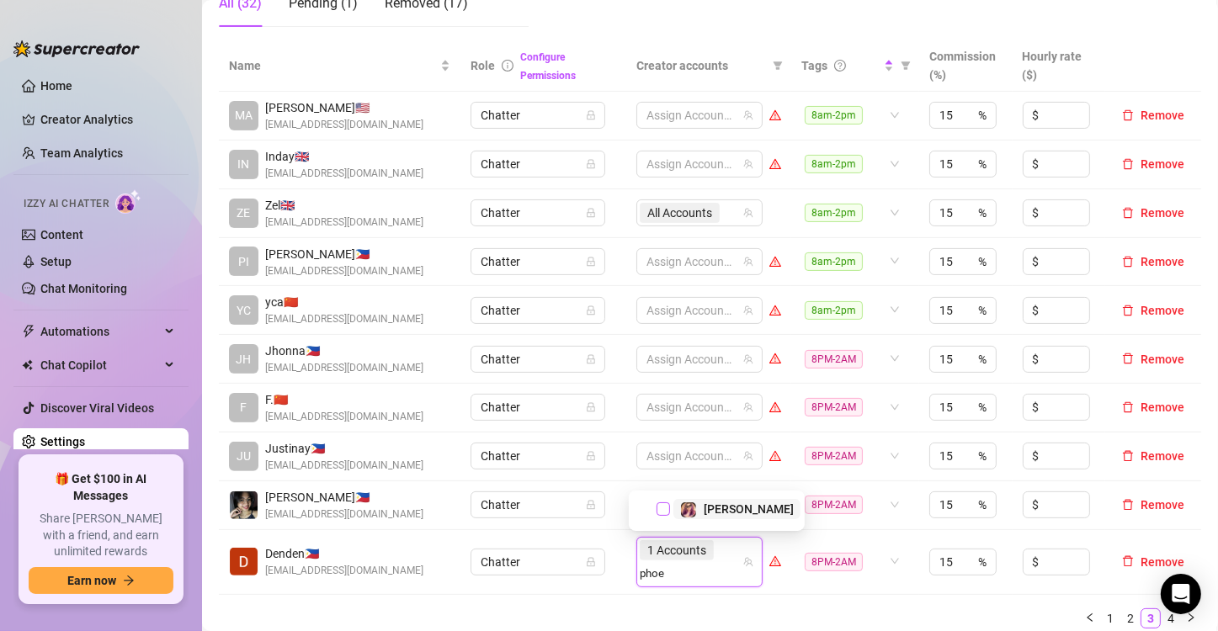
click at [662, 513] on span "Select tree node" at bounding box center [663, 509] width 13 height 13
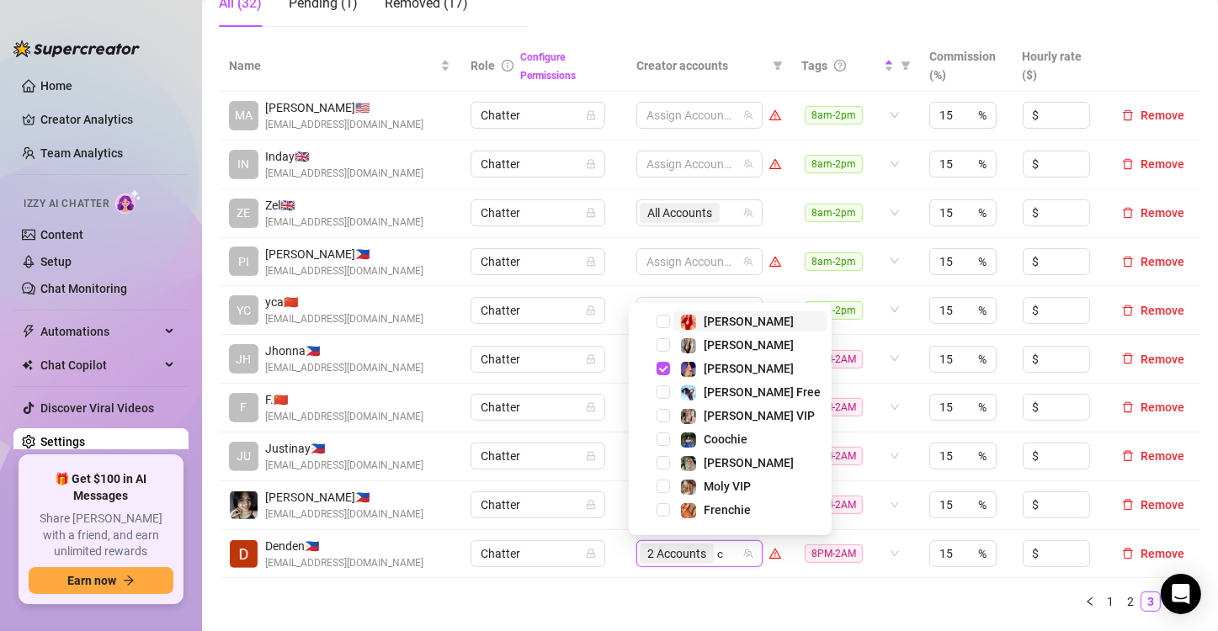
type input "cr"
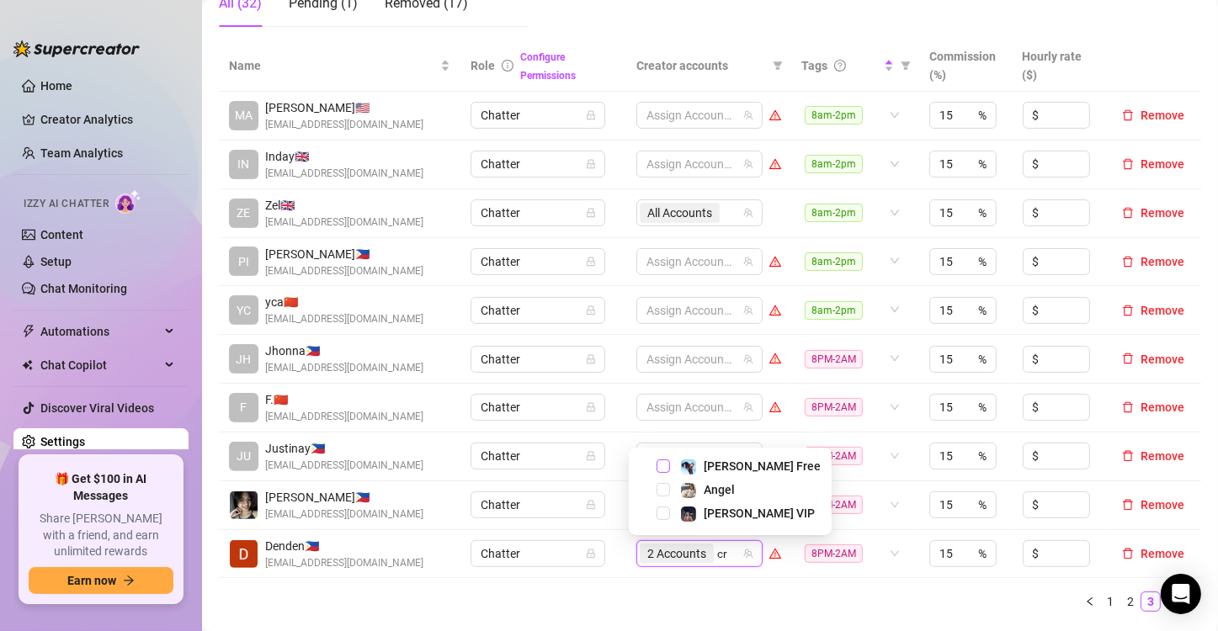
click at [663, 465] on span "Select tree node" at bounding box center [663, 466] width 13 height 13
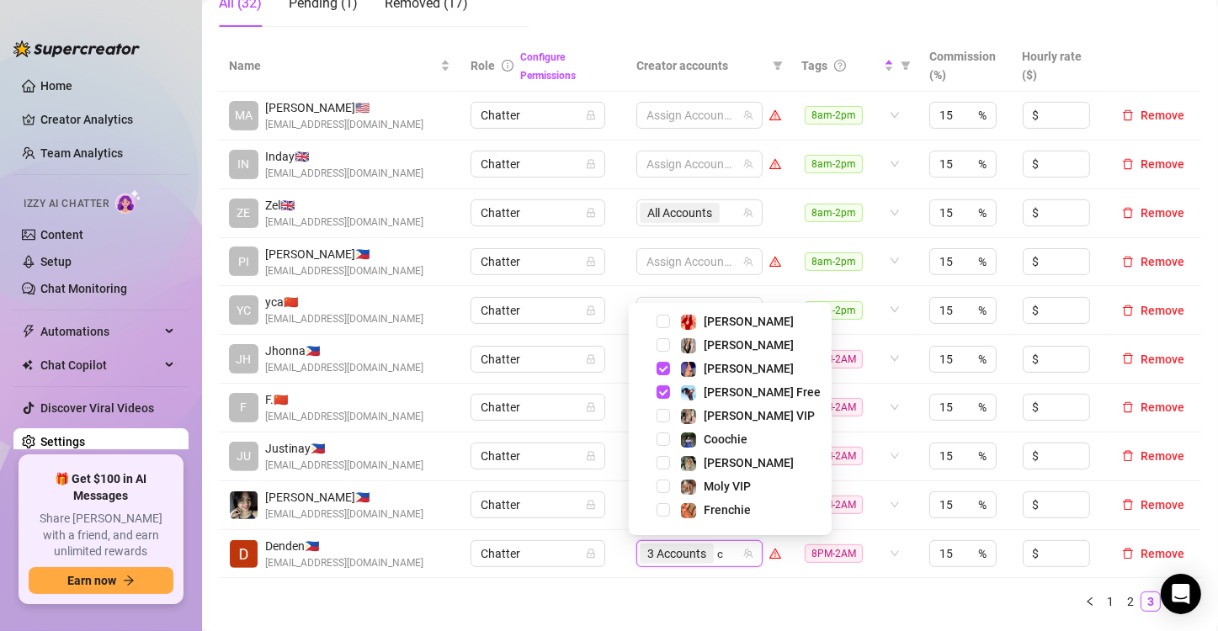
type input "cr"
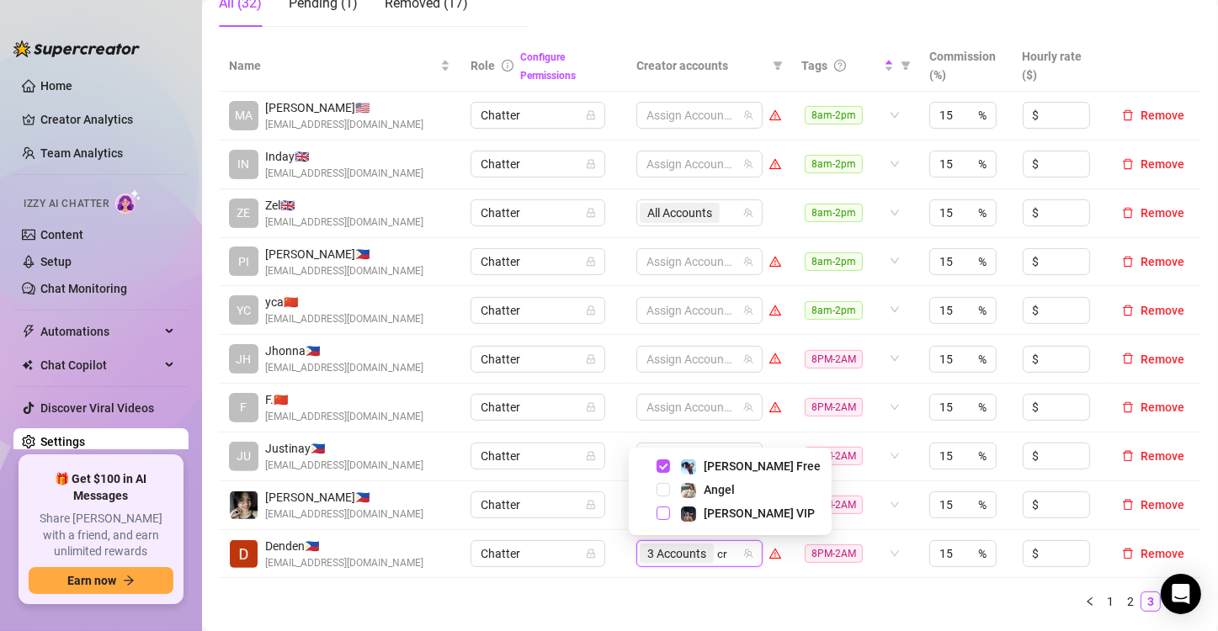
click at [665, 513] on span "Select tree node" at bounding box center [663, 513] width 13 height 13
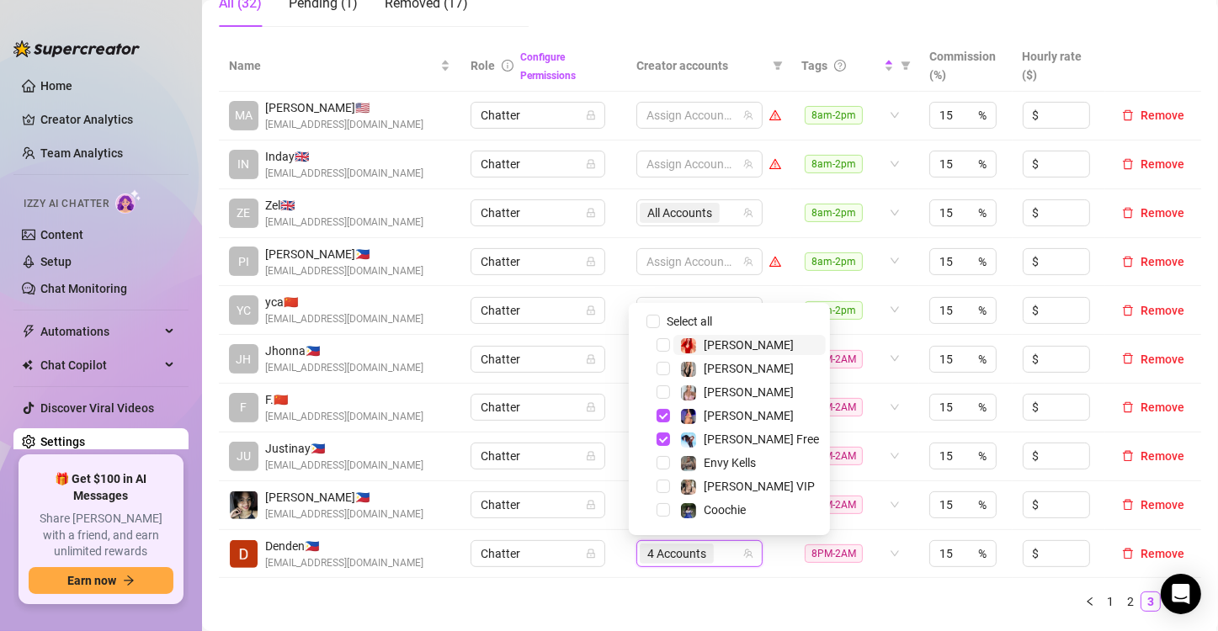
click at [718, 546] on div "4 Accounts" at bounding box center [691, 554] width 102 height 24
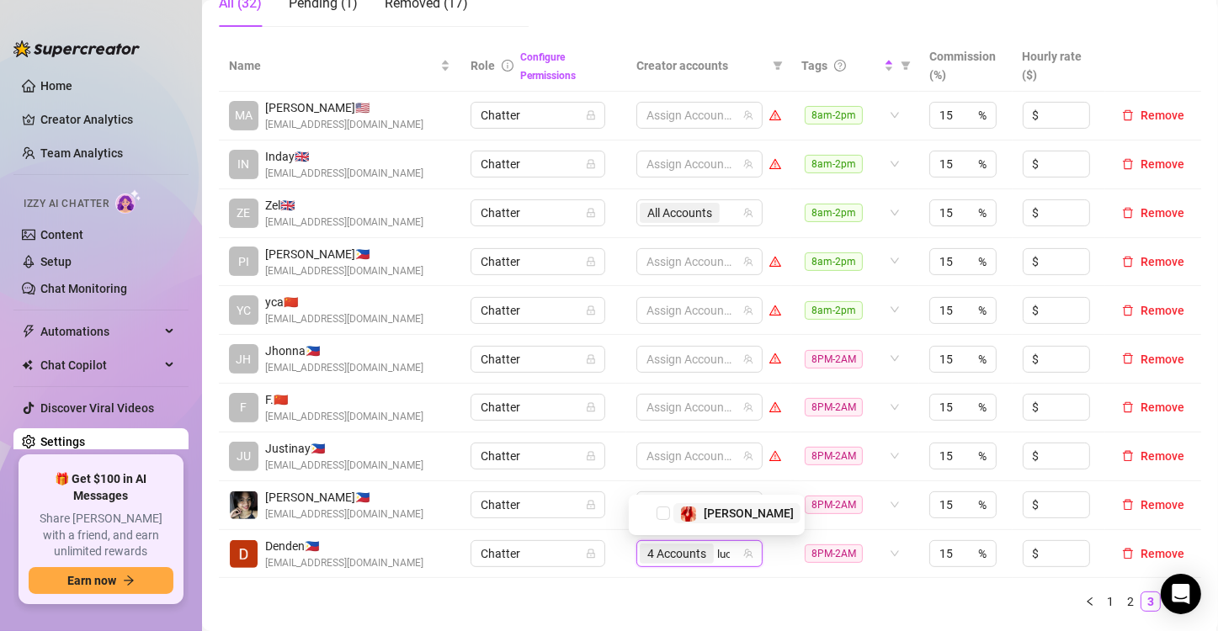
type input "[PERSON_NAME]"
click at [664, 518] on span "Select tree node" at bounding box center [663, 513] width 13 height 13
click at [646, 405] on div at bounding box center [691, 408] width 102 height 24
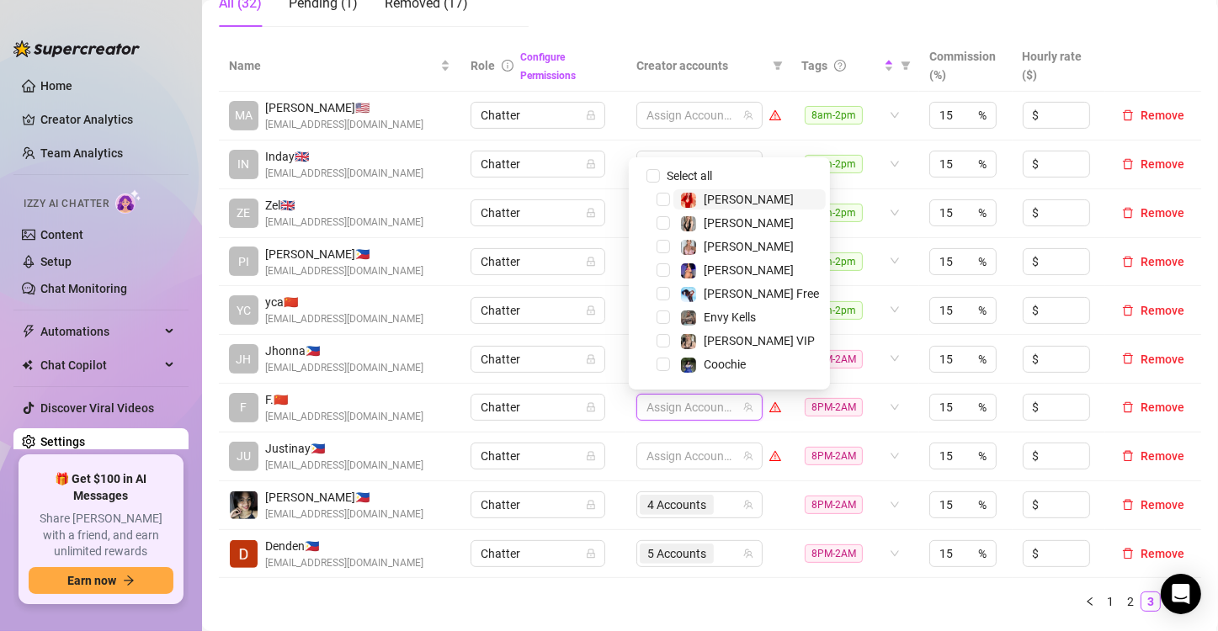
click at [646, 405] on div at bounding box center [691, 408] width 102 height 24
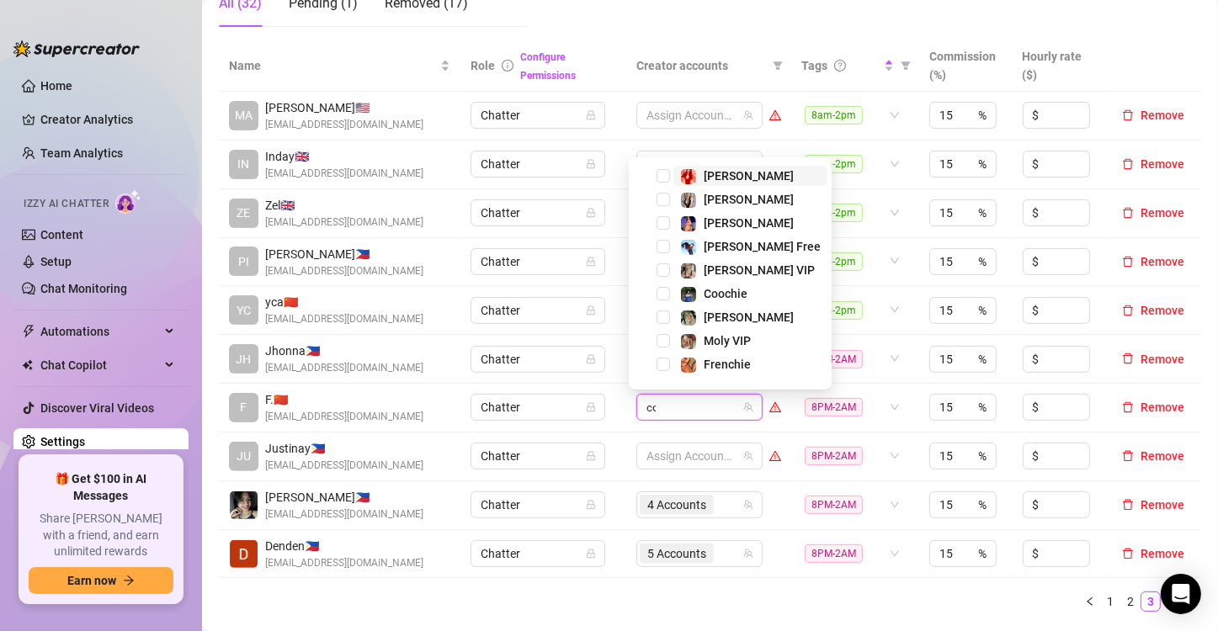
type input "coo"
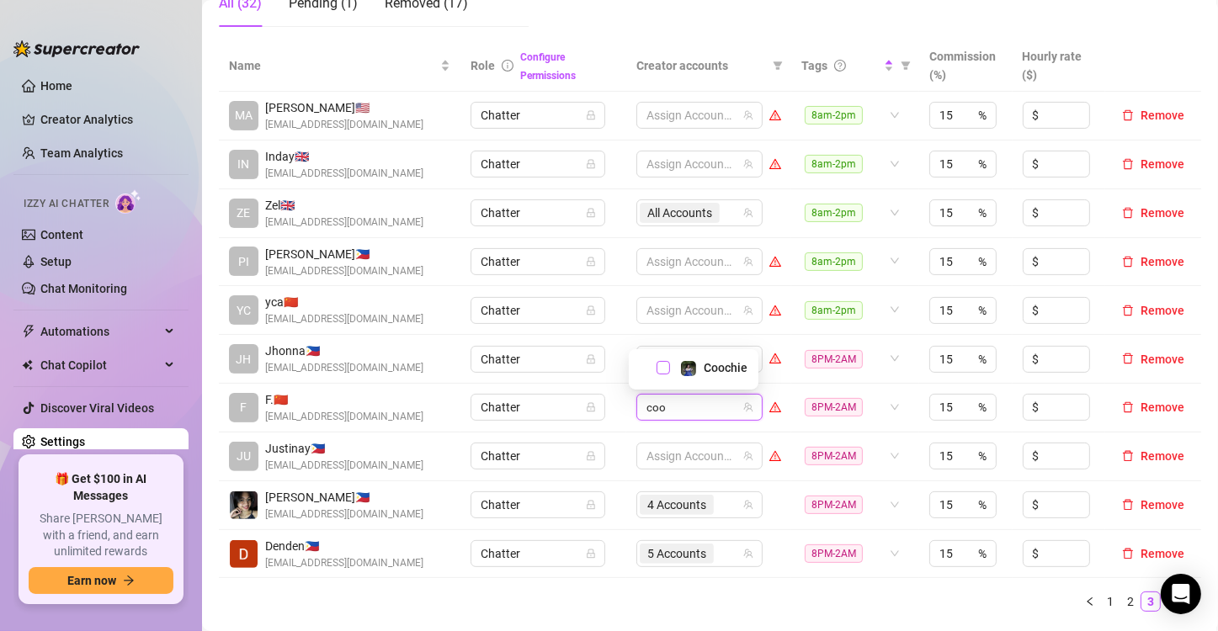
click at [668, 370] on span "Select tree node" at bounding box center [663, 367] width 13 height 13
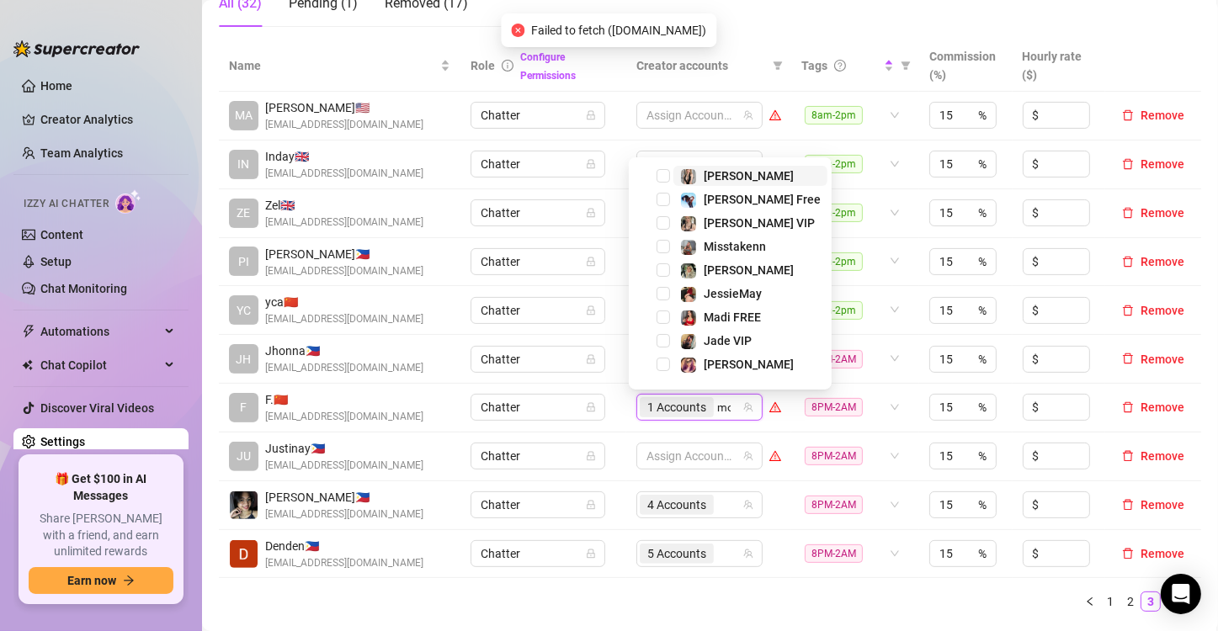
type input "mol"
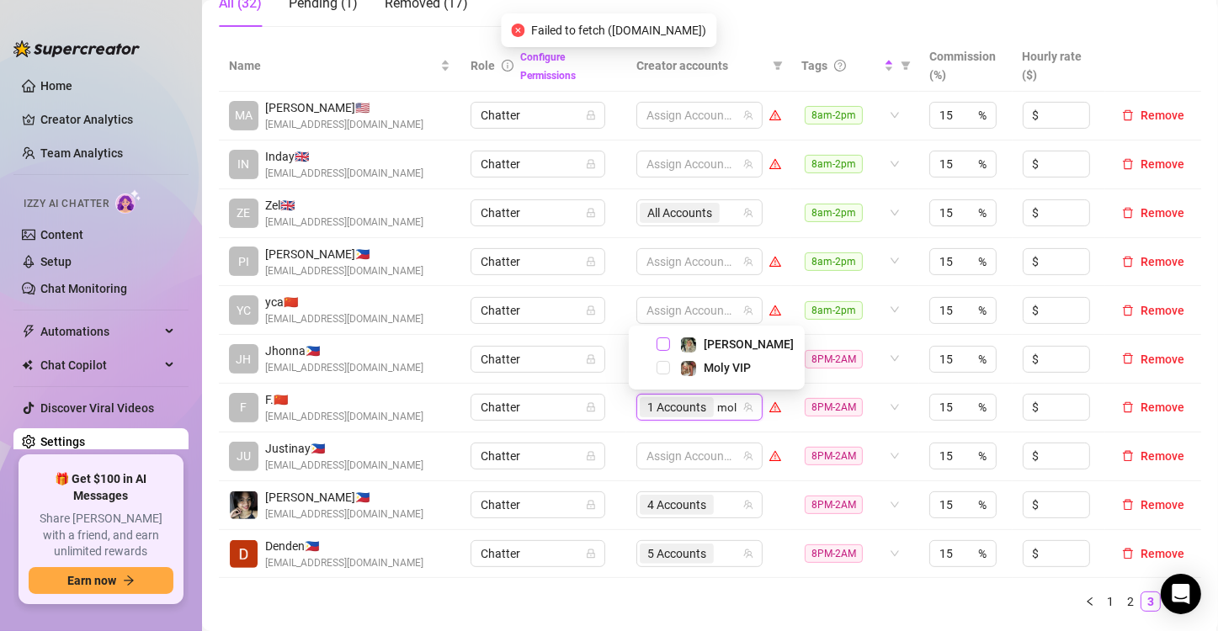
click at [664, 340] on span "Select tree node" at bounding box center [663, 344] width 13 height 13
type input "mol"
click at [662, 368] on span "Select tree node" at bounding box center [663, 367] width 13 height 13
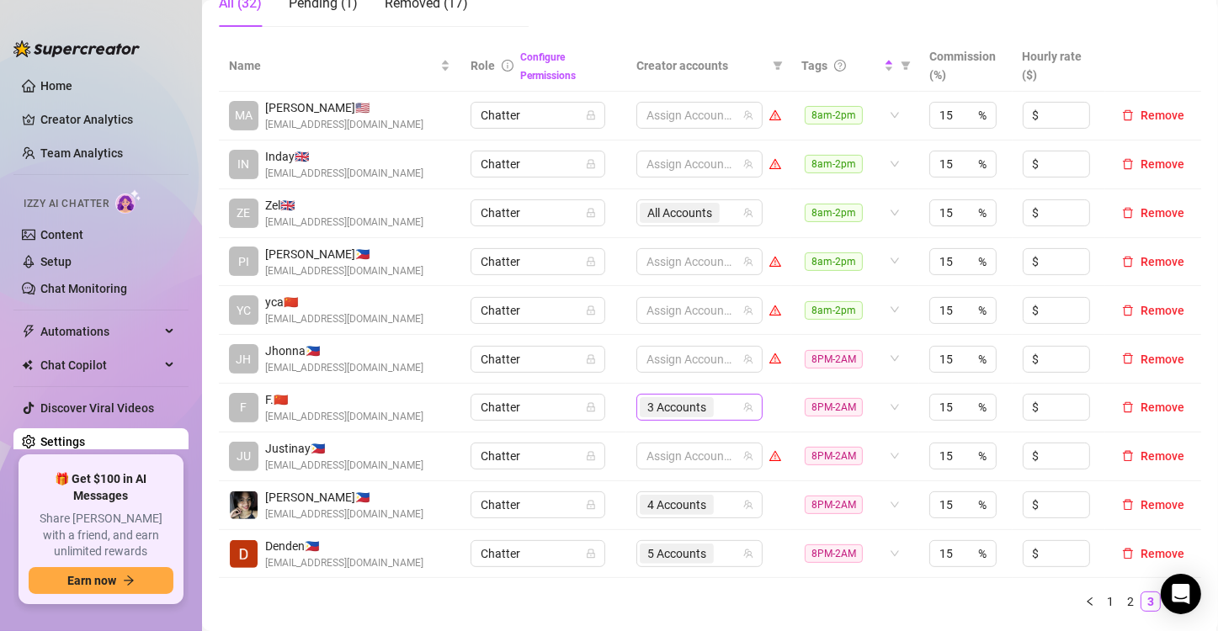
click at [717, 409] on input "search" at bounding box center [718, 407] width 3 height 20
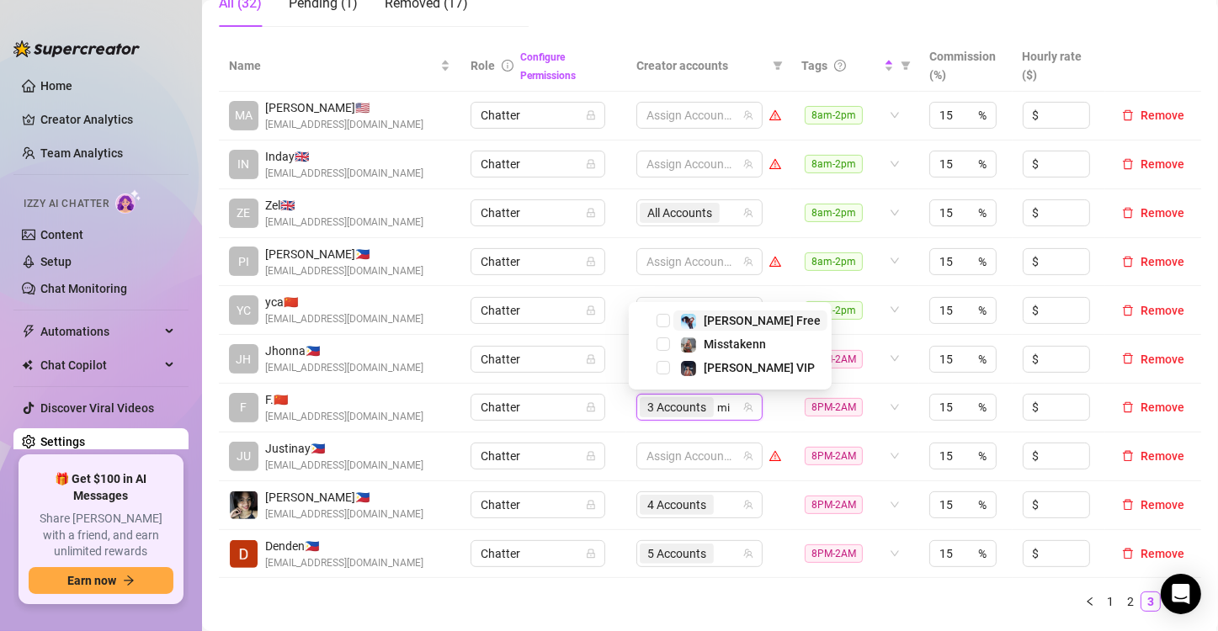
type input "mis"
click at [666, 367] on span "Select tree node" at bounding box center [663, 367] width 13 height 13
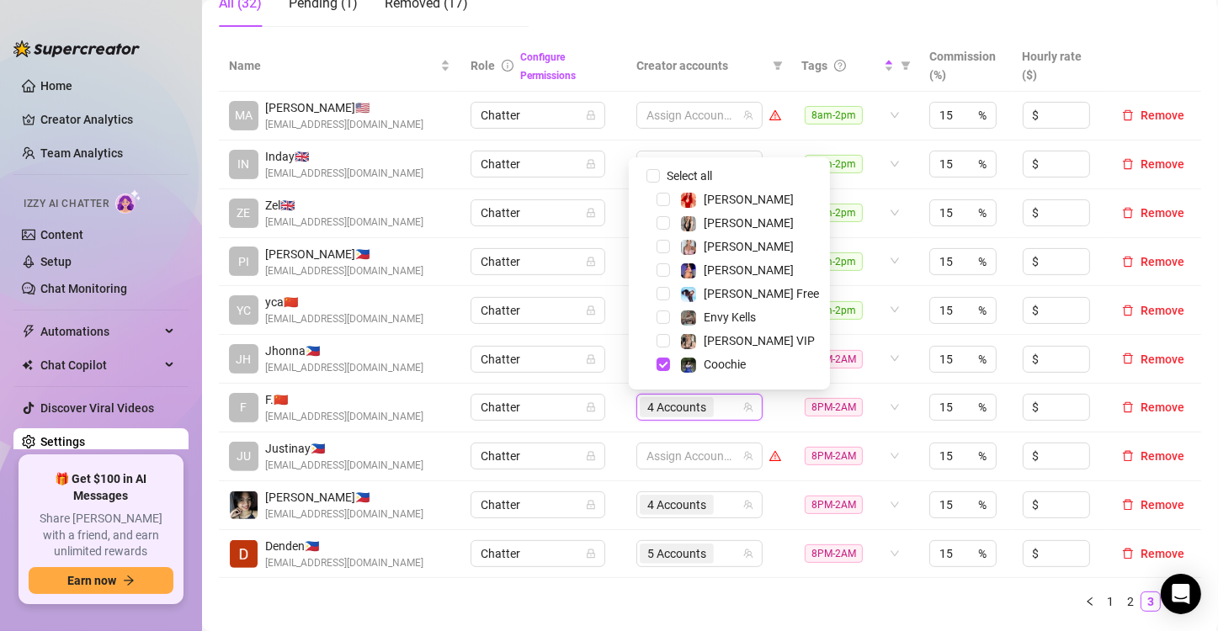
click at [626, 414] on td "4 Accounts" at bounding box center [708, 408] width 165 height 49
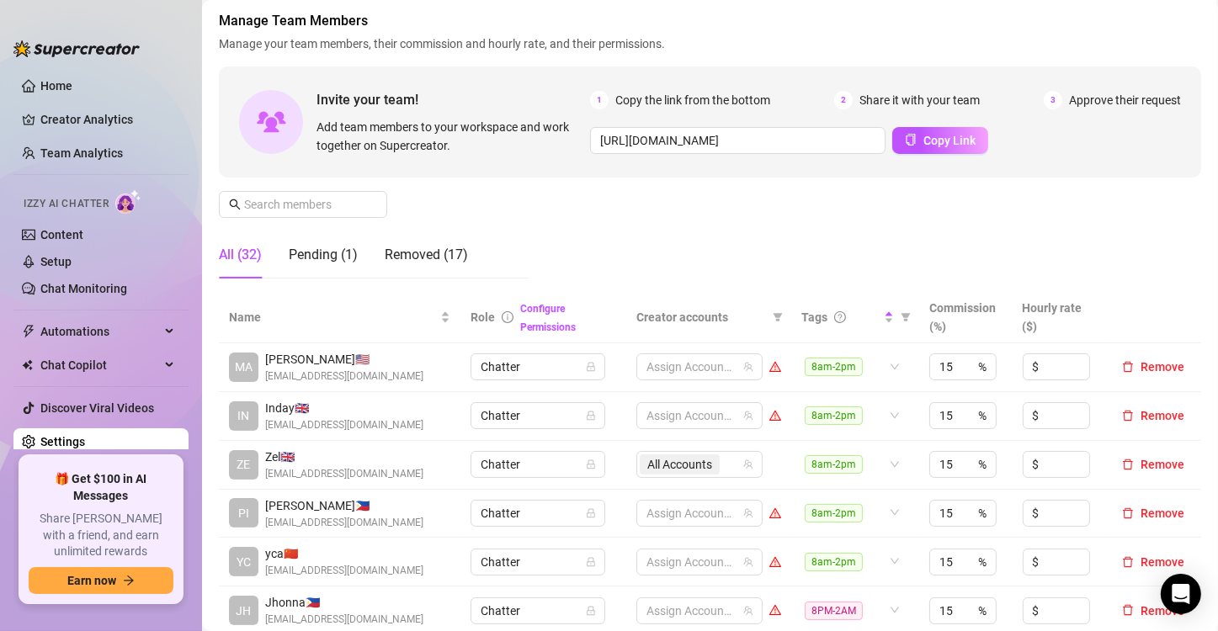
scroll to position [84, 0]
click at [299, 210] on input "text" at bounding box center [304, 205] width 120 height 19
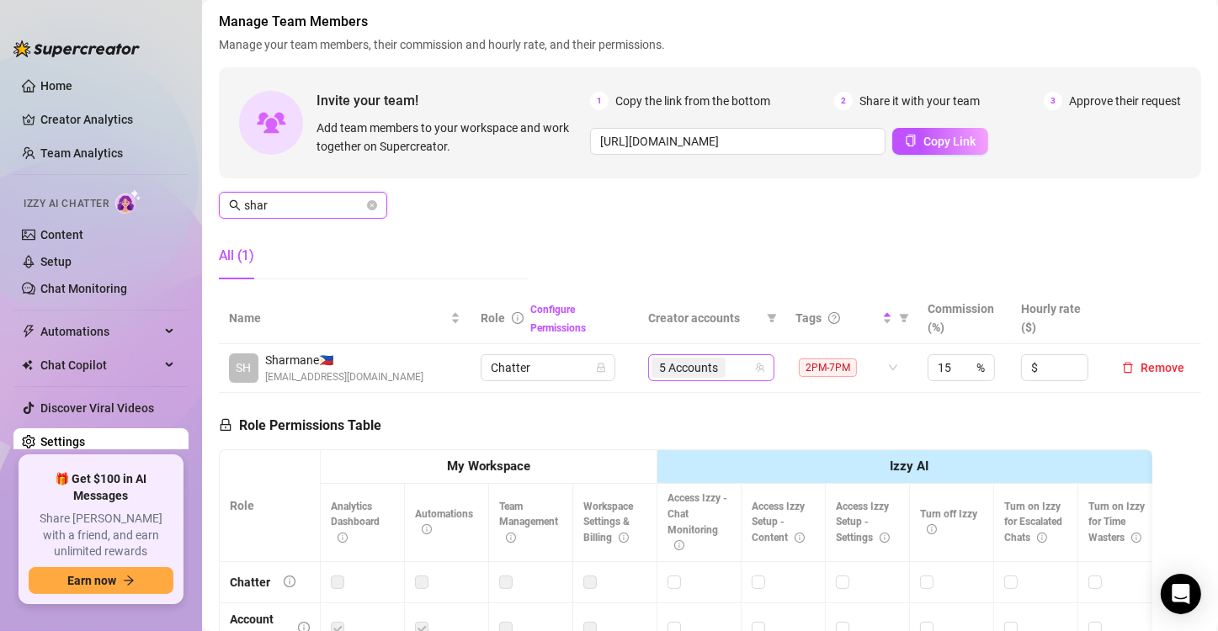
click at [684, 367] on span "5 Accounts" at bounding box center [688, 368] width 59 height 19
type input "shar"
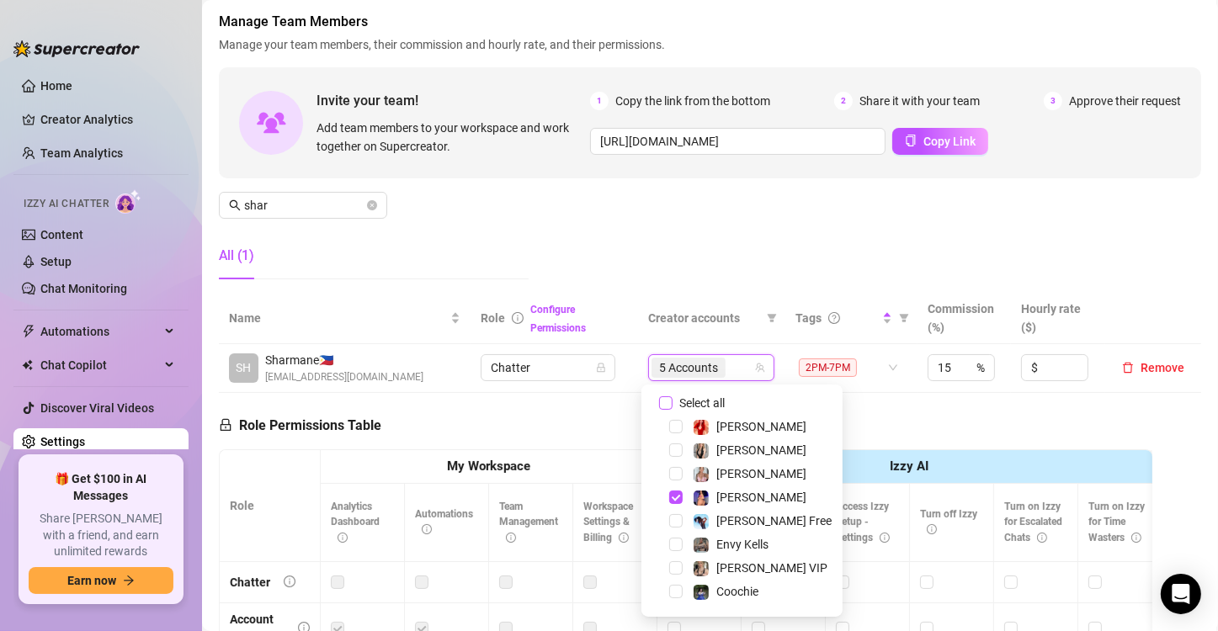
click at [667, 399] on input "Select all" at bounding box center [665, 402] width 13 height 13
checkbox input "false"
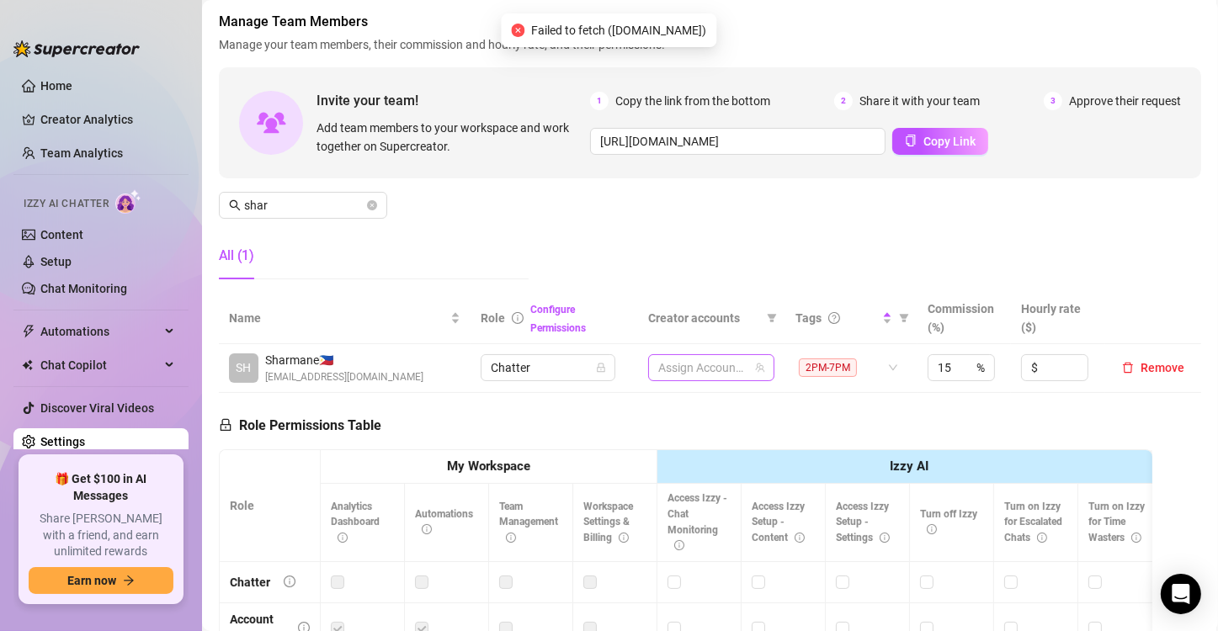
click at [674, 360] on div at bounding box center [703, 368] width 102 height 24
type input "prin"
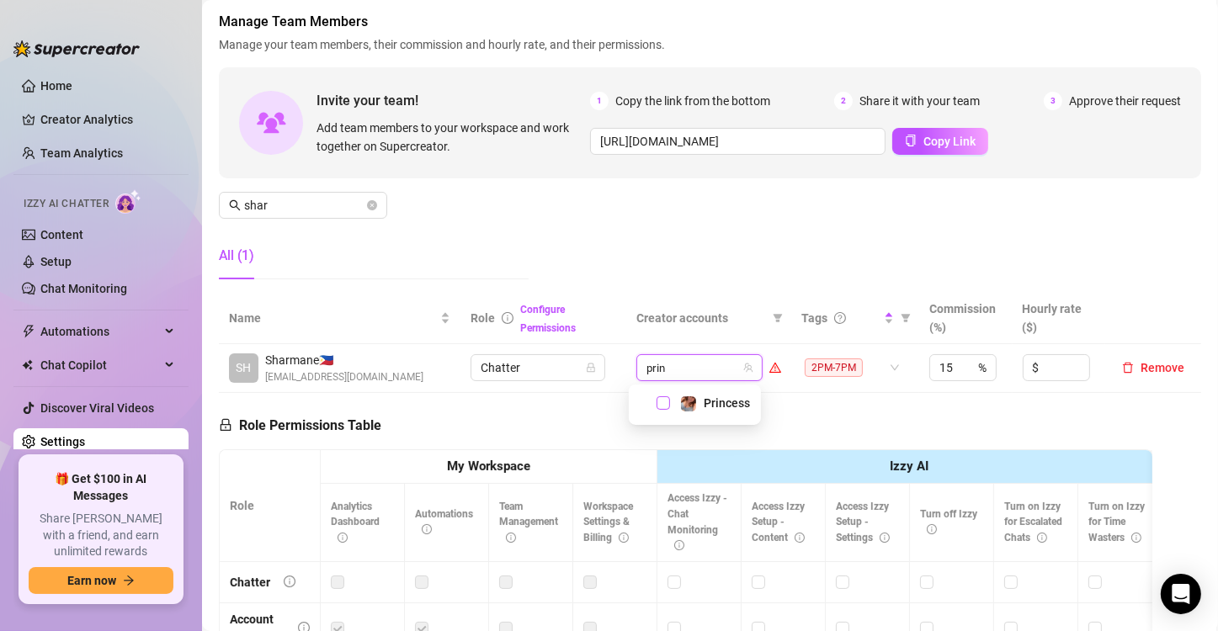
click at [659, 405] on span "Select tree node" at bounding box center [663, 402] width 13 height 13
type input "jade"
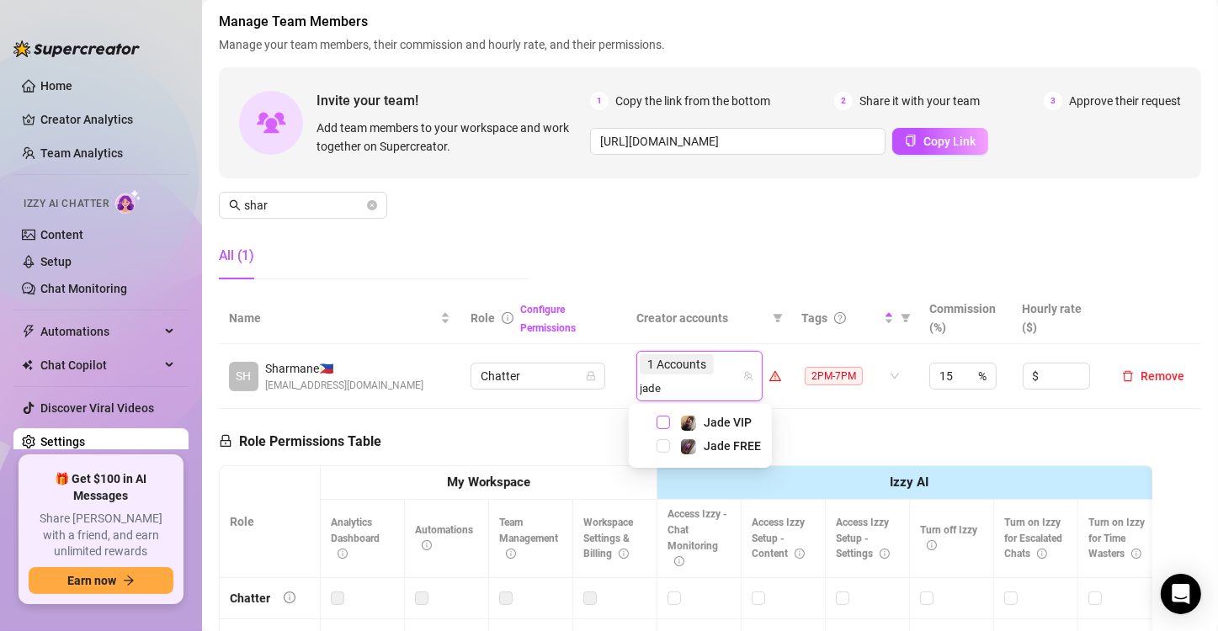
click at [666, 427] on span "Select tree node" at bounding box center [663, 422] width 13 height 13
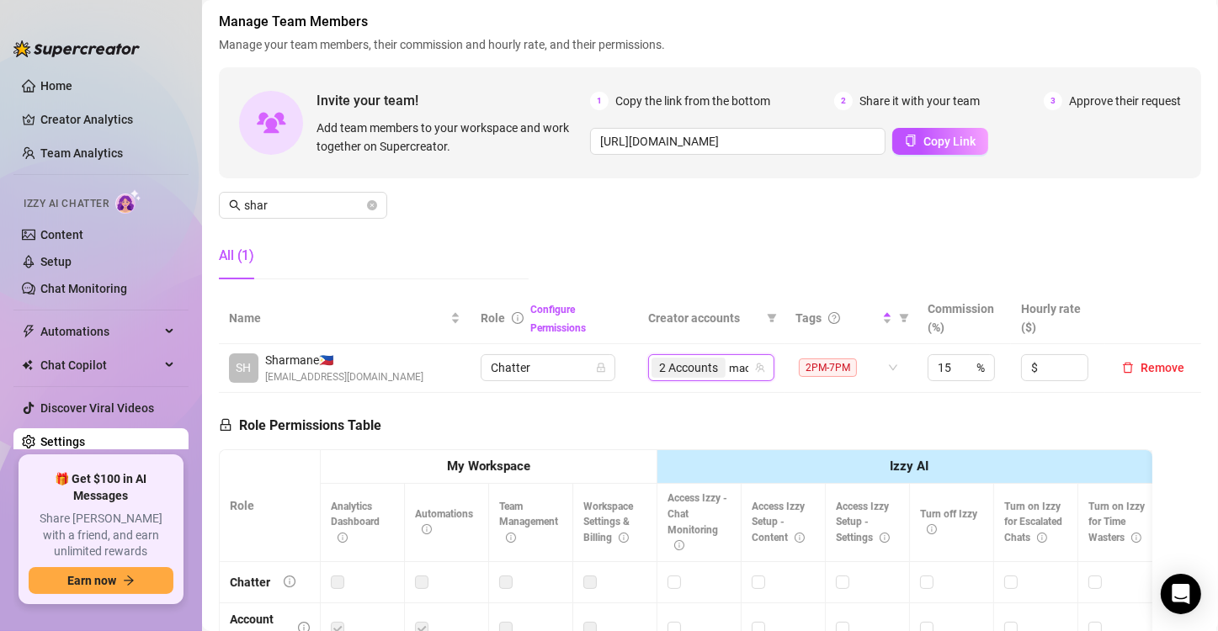
type input "madi"
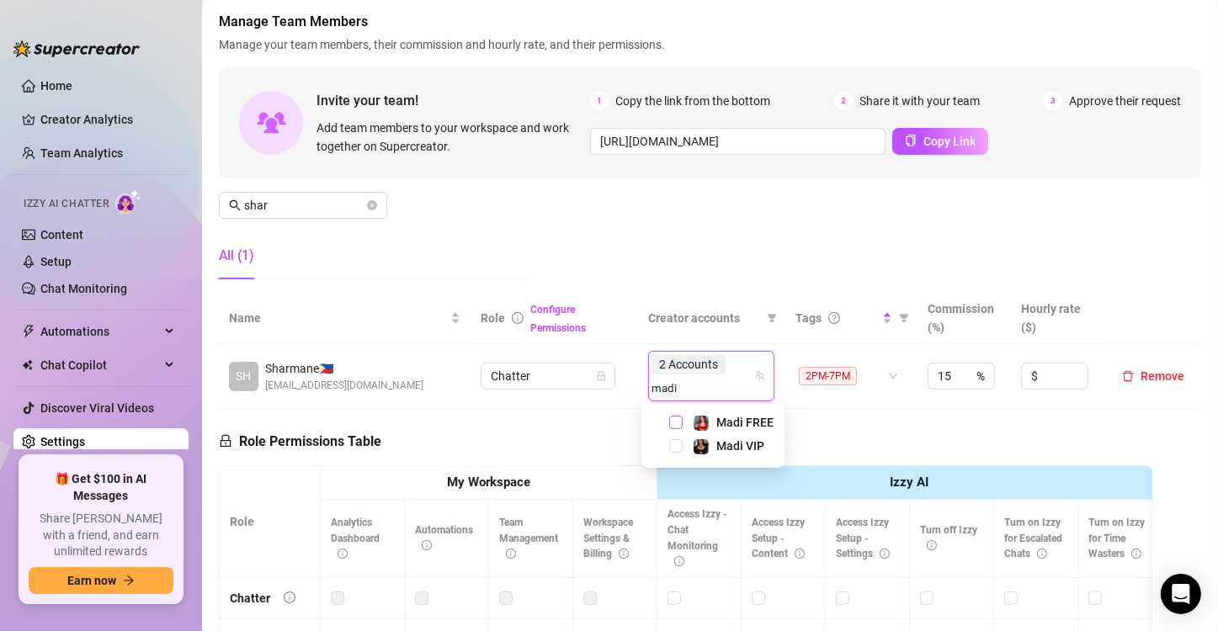
click at [678, 421] on span "Select tree node" at bounding box center [675, 422] width 13 height 13
type input "madi"
click at [679, 446] on span "Select tree node" at bounding box center [675, 445] width 13 height 13
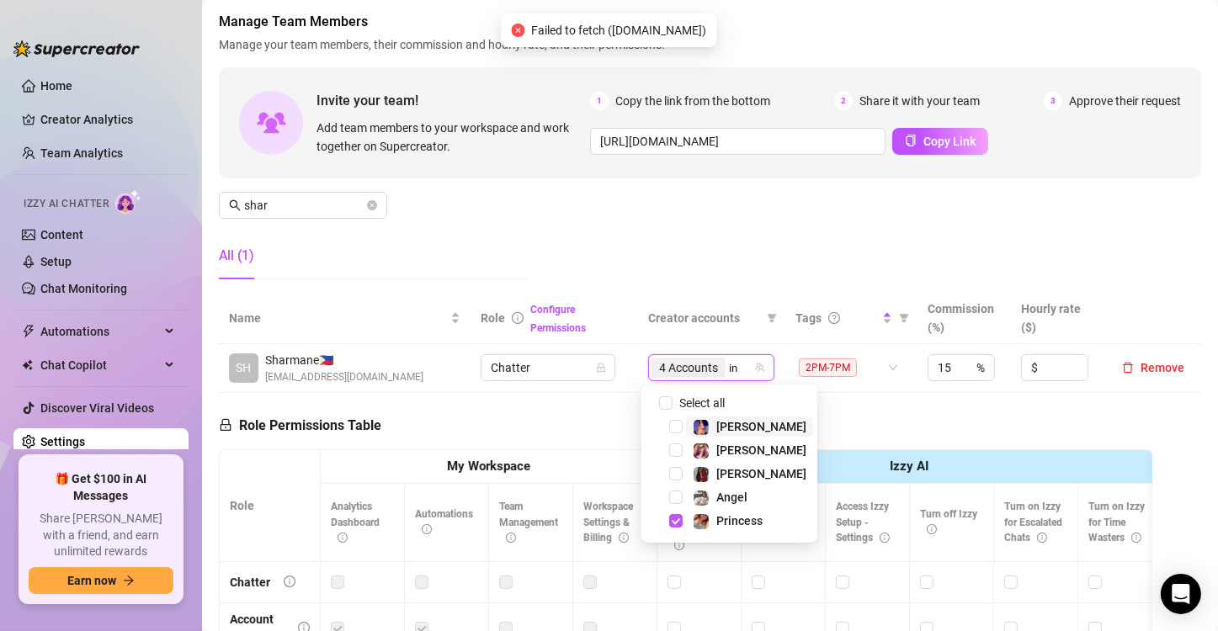
type input "ink"
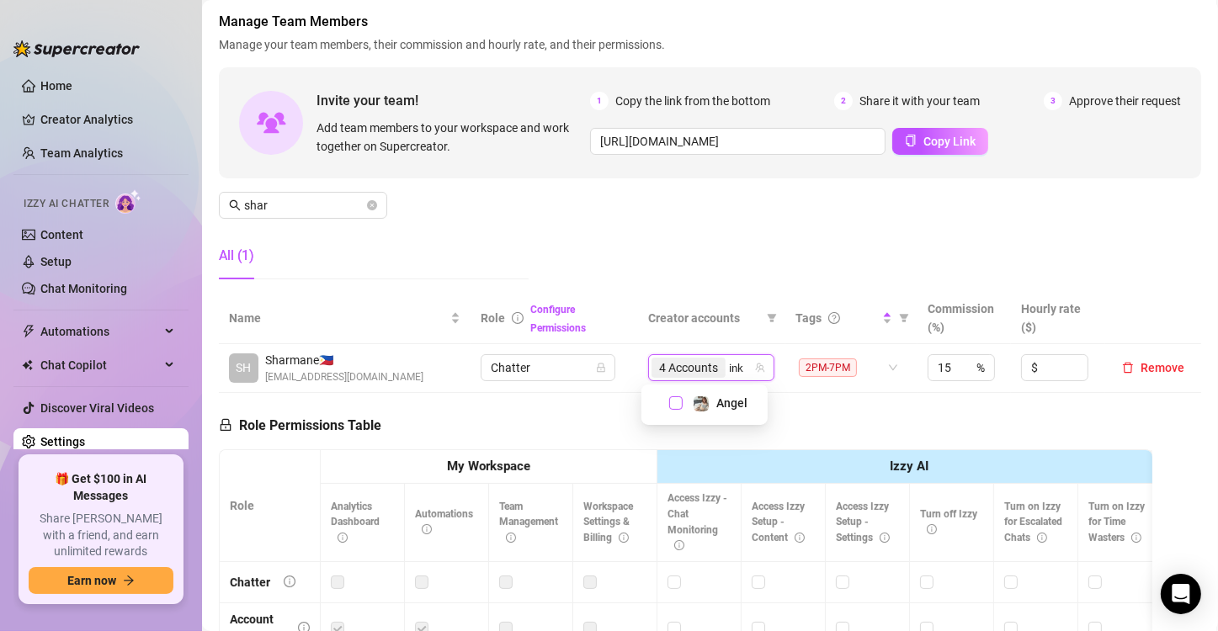
click at [673, 404] on span "Select tree node" at bounding box center [675, 402] width 13 height 13
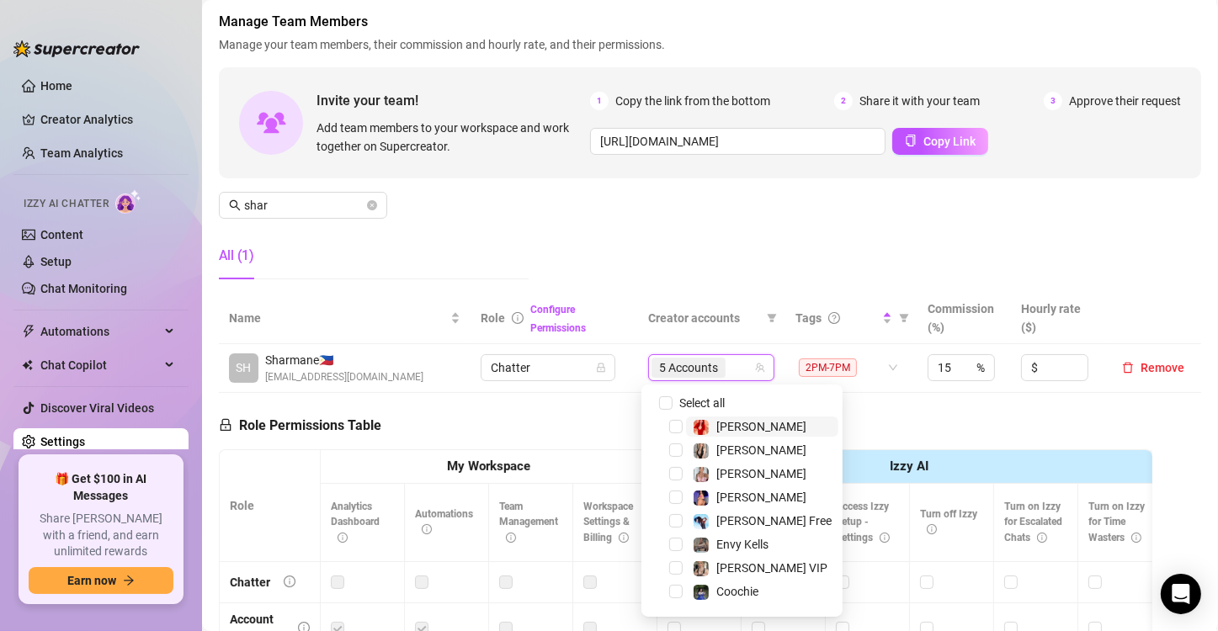
click at [608, 401] on div "Role Permissions Table Role My Workspace Izzy AI OnlyFans Side Menu OnlyFans Ch…" at bounding box center [685, 632] width 933 height 478
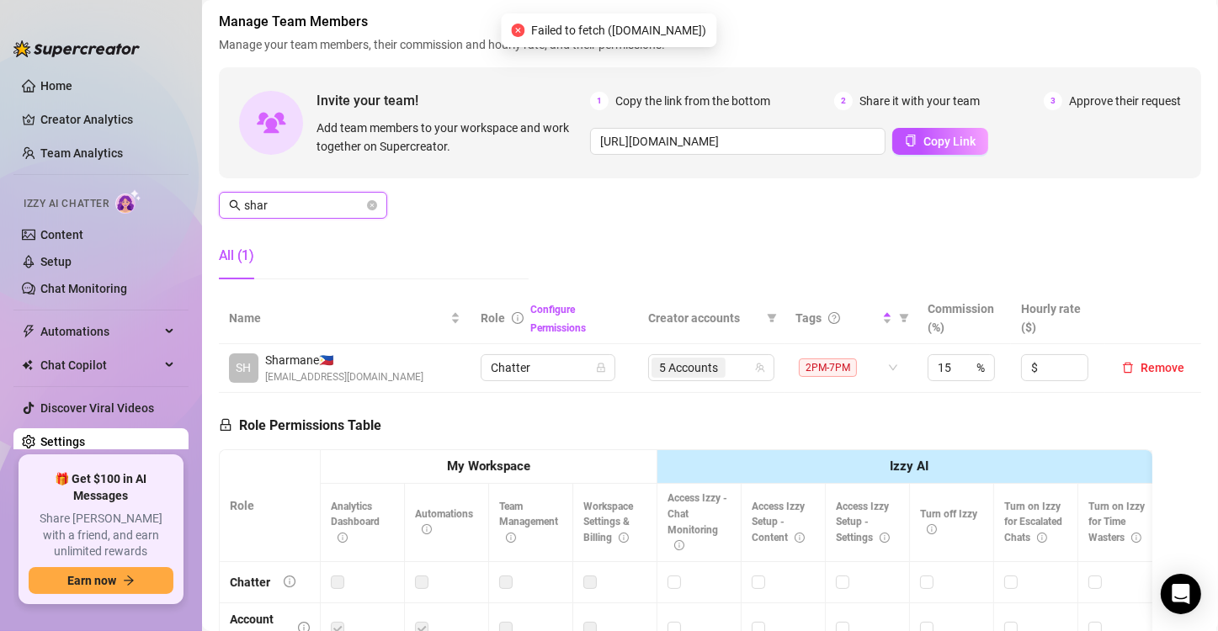
drag, startPoint x: 317, startPoint y: 205, endPoint x: 53, endPoint y: 168, distance: 267.0
click at [45, 181] on div "Home Creator Analytics Team Analytics Izzy AI Chatter Content Setup Chat Monito…" at bounding box center [609, 315] width 1218 height 631
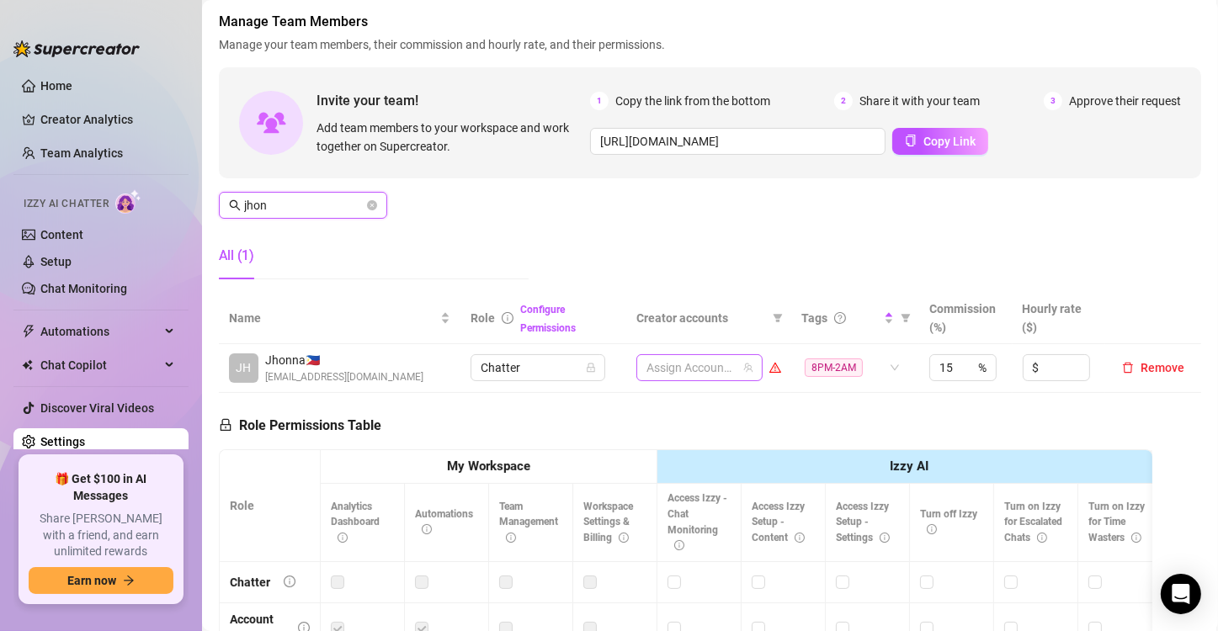
click at [642, 365] on div at bounding box center [691, 368] width 102 height 24
type input "jhon"
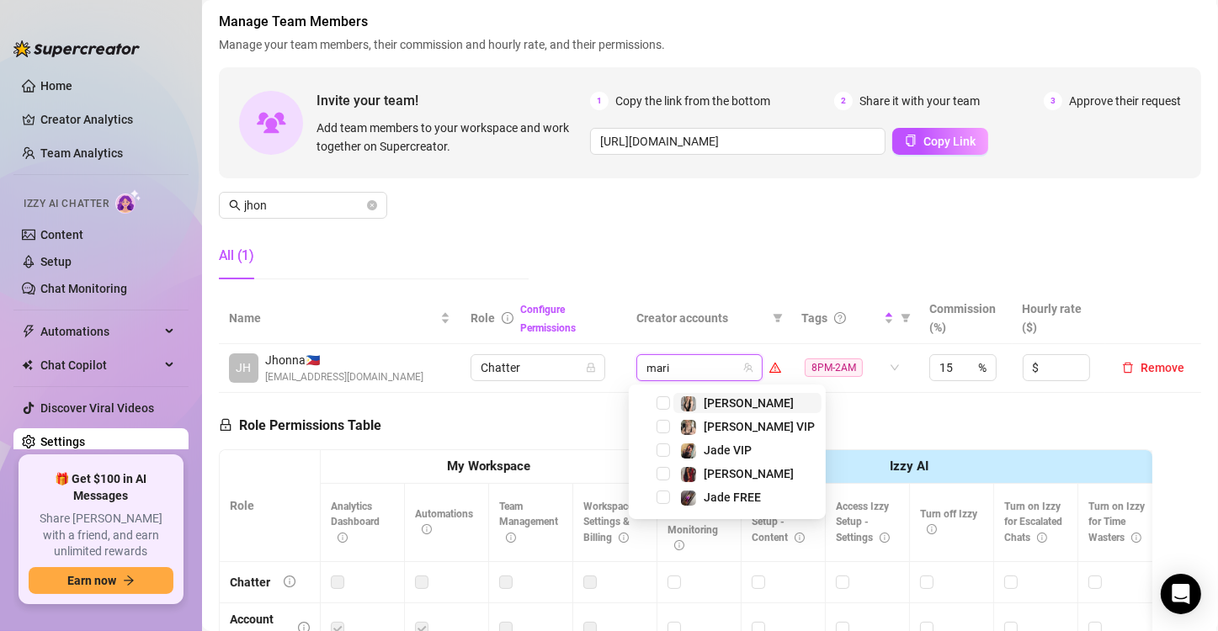
type input "[PERSON_NAME]"
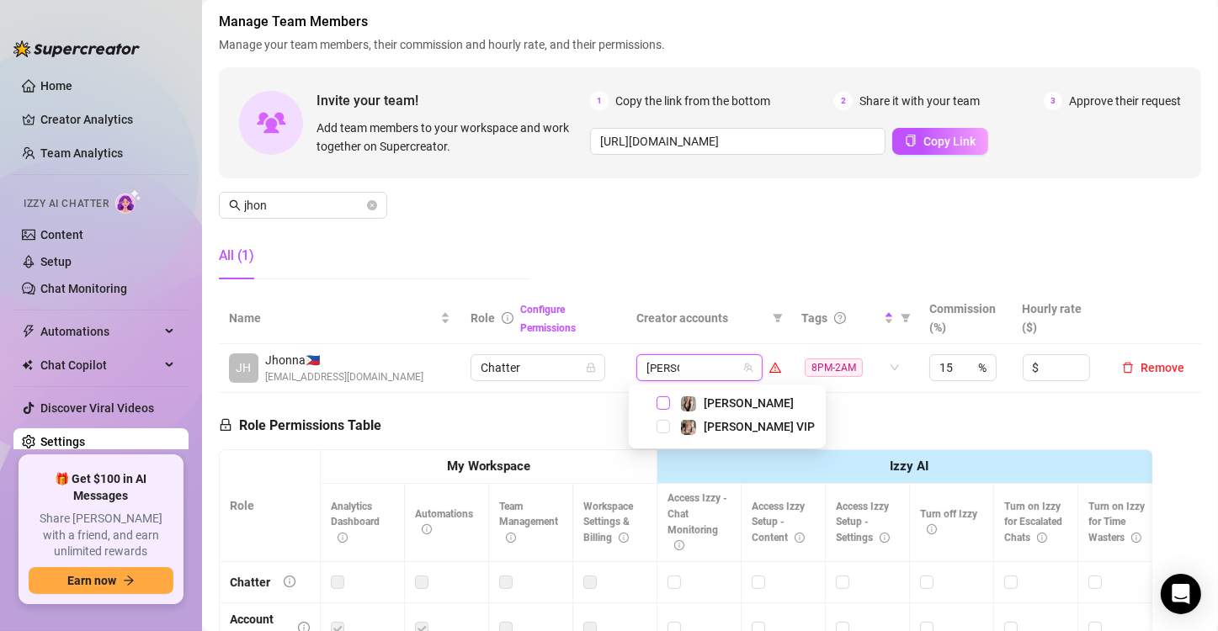
click at [662, 403] on span "Select tree node" at bounding box center [663, 402] width 13 height 13
type input "valen"
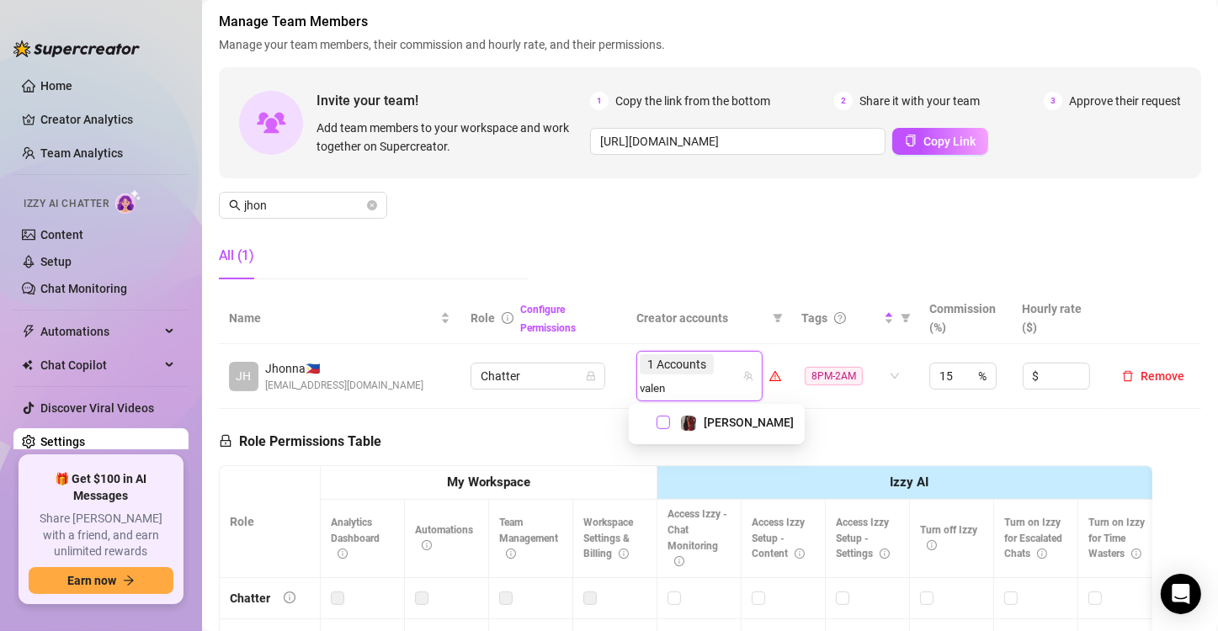
click at [662, 421] on span "Select tree node" at bounding box center [663, 422] width 13 height 13
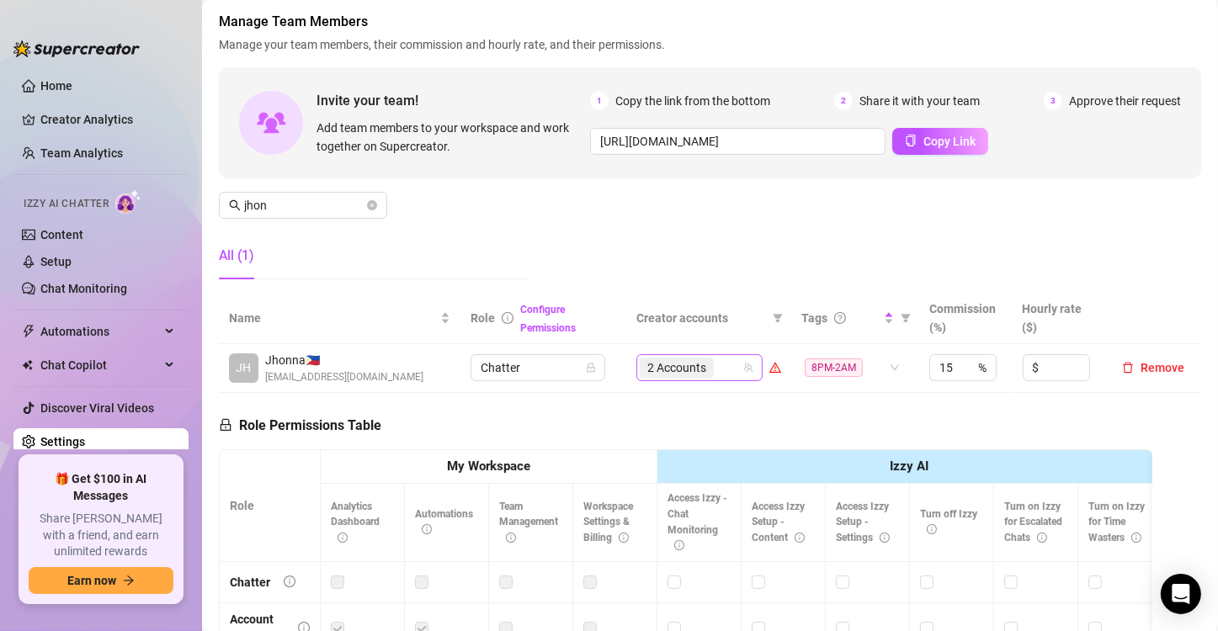
click at [706, 365] on div "2 Accounts" at bounding box center [678, 368] width 77 height 24
type input "[PERSON_NAME]"
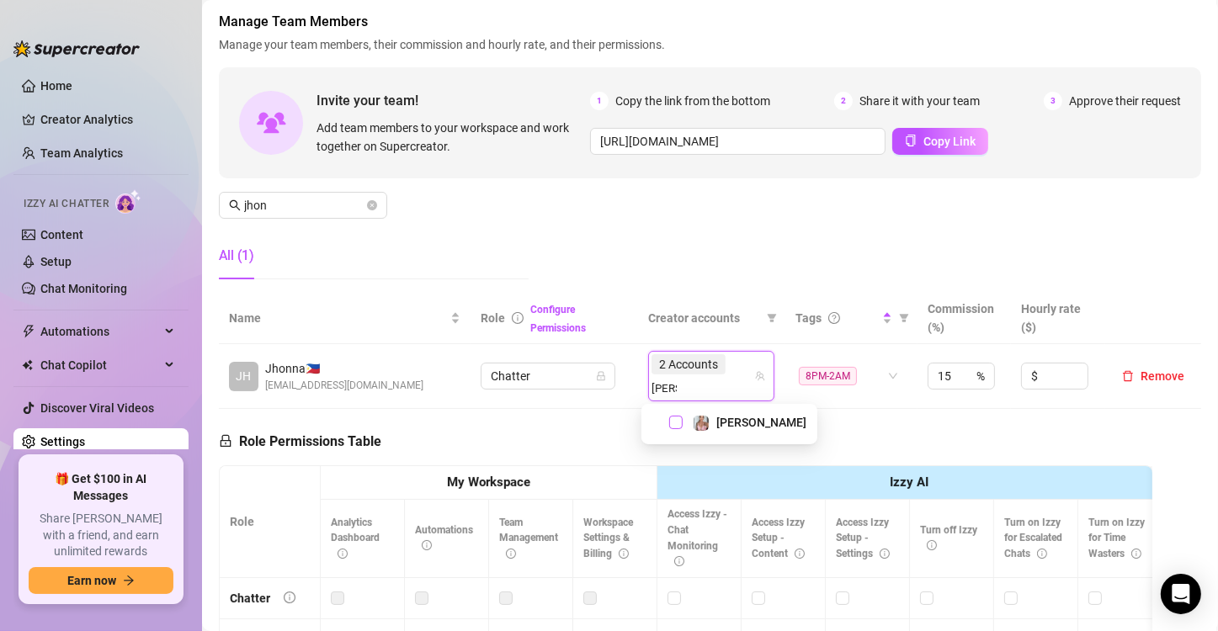
click at [676, 421] on span "Select tree node" at bounding box center [675, 422] width 13 height 13
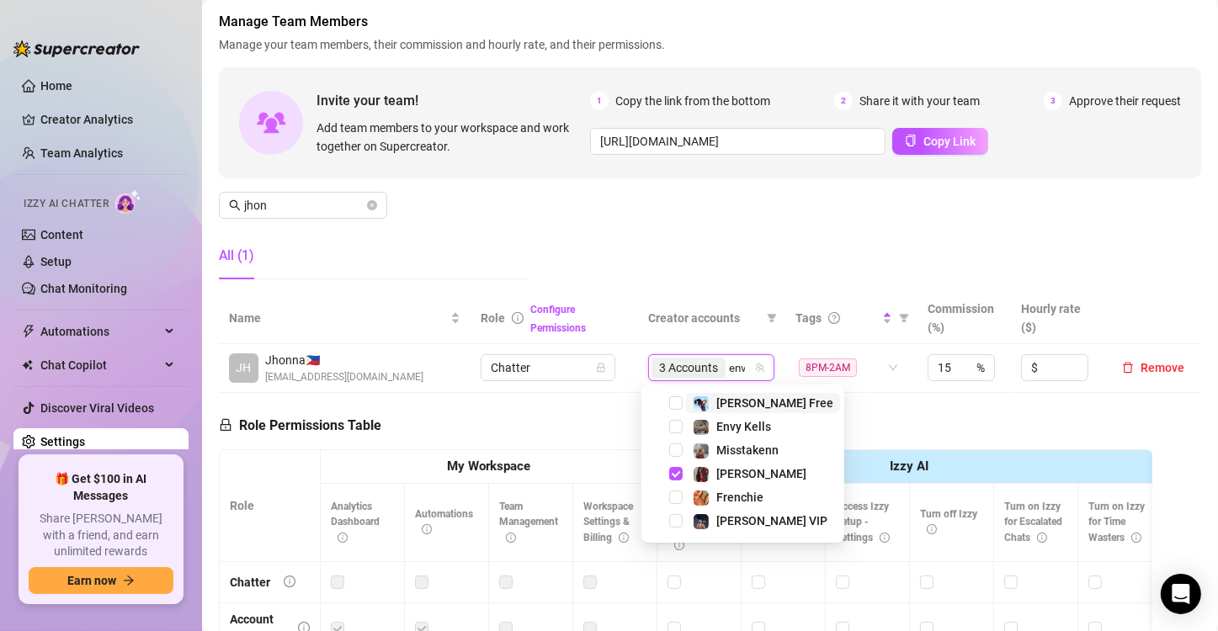
type input "envy"
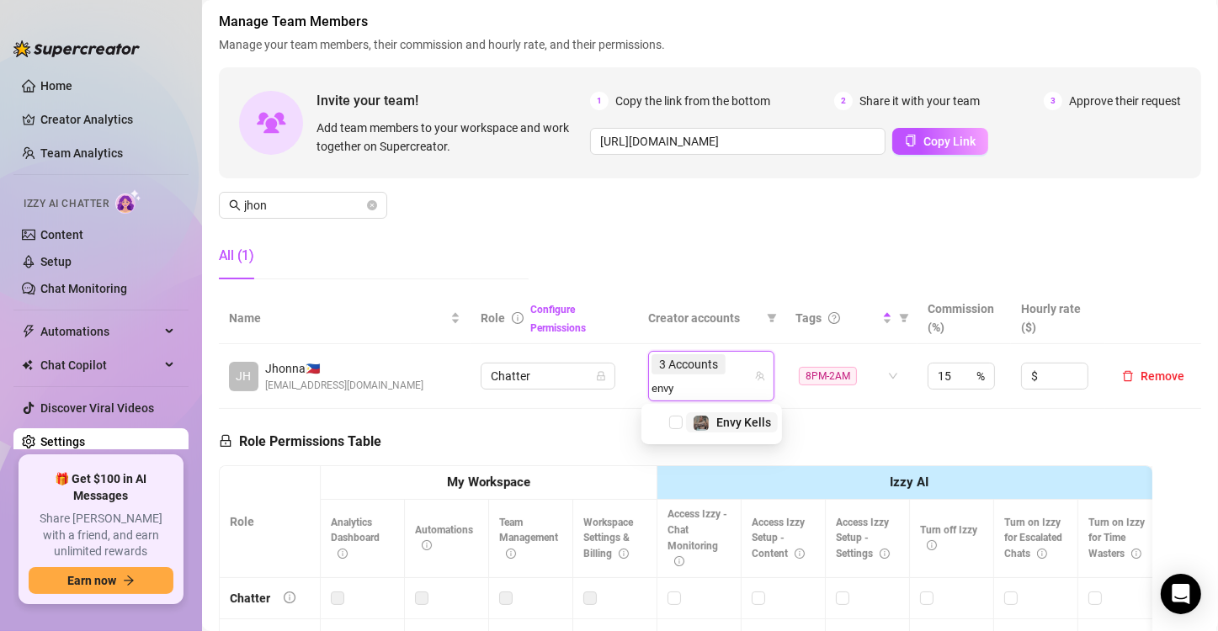
click at [676, 421] on span "Select tree node" at bounding box center [675, 422] width 13 height 13
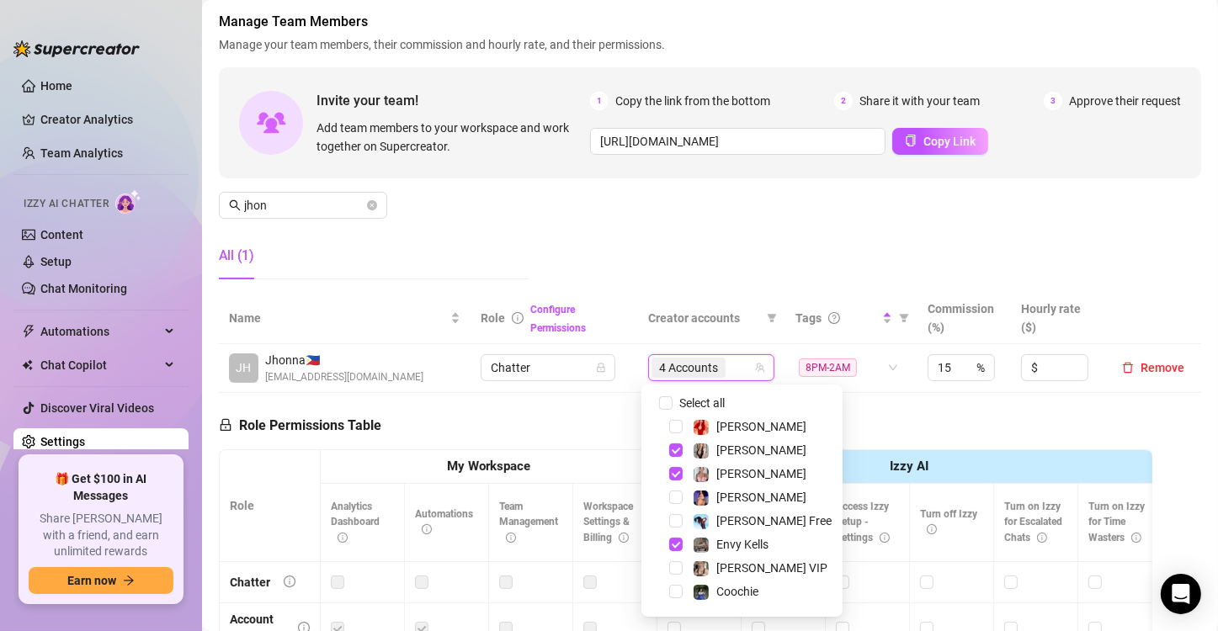
click at [578, 410] on div "Role Permissions Table Role My Workspace Izzy AI OnlyFans Side Menu OnlyFans Ch…" at bounding box center [685, 632] width 933 height 478
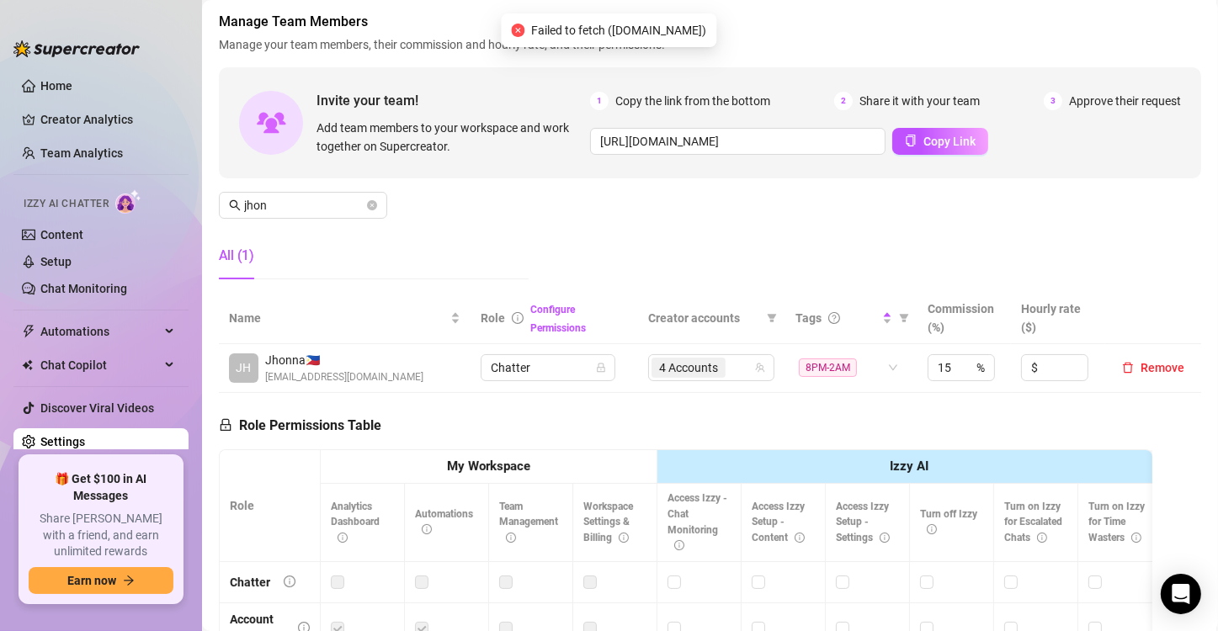
click at [646, 422] on div "Role Permissions Table Role My Workspace Izzy AI OnlyFans Side Menu OnlyFans Ch…" at bounding box center [685, 632] width 933 height 478
click at [373, 202] on icon "close-circle" at bounding box center [372, 205] width 10 height 10
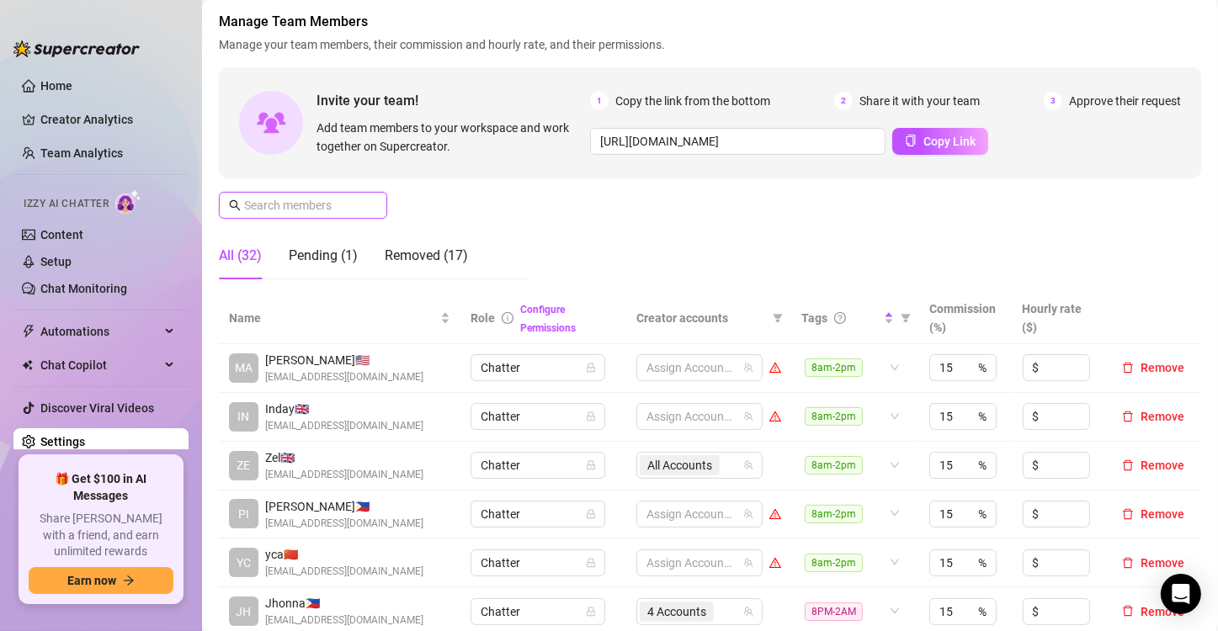
click at [319, 203] on input "text" at bounding box center [304, 205] width 120 height 19
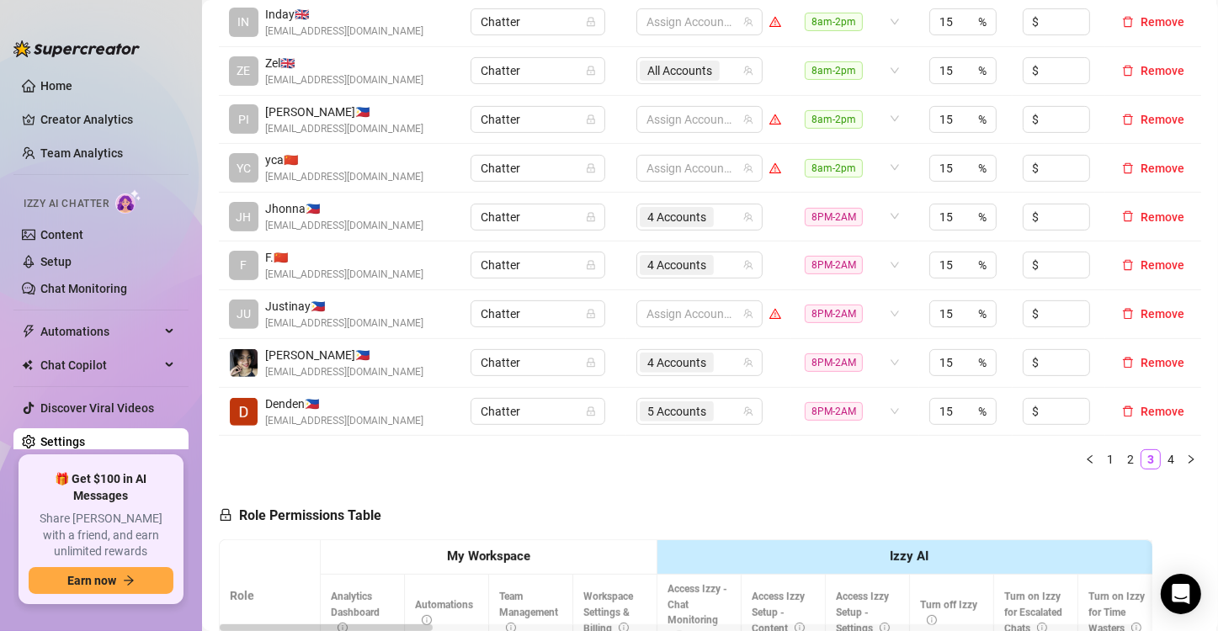
scroll to position [505, 0]
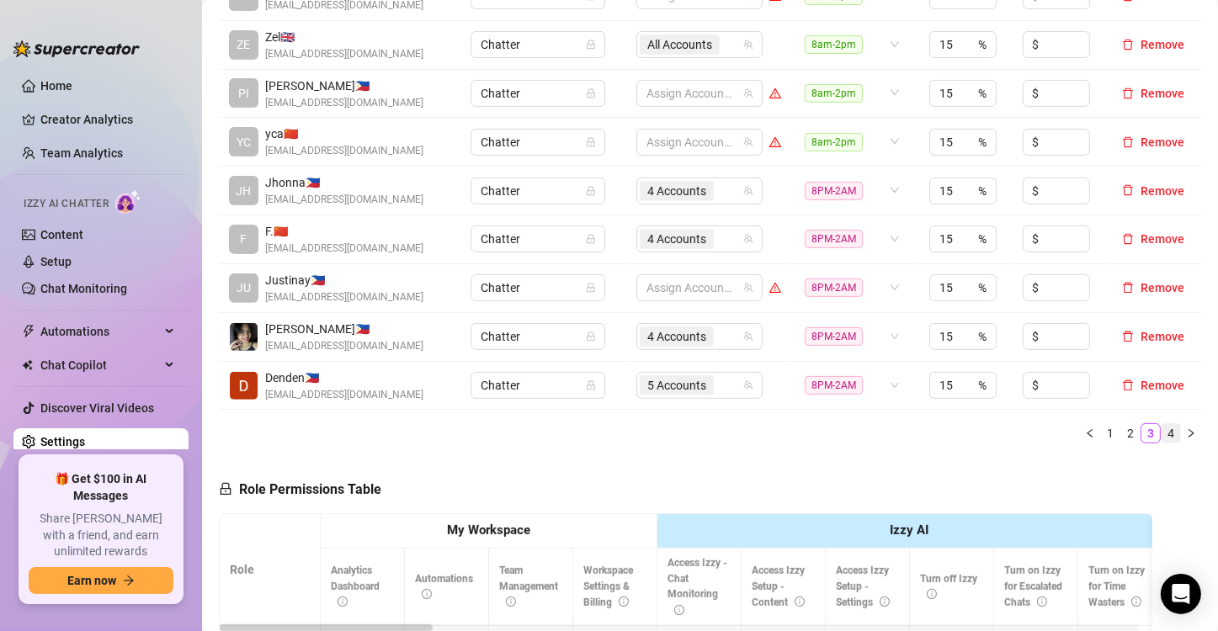
click at [1162, 434] on link "4" at bounding box center [1171, 433] width 19 height 19
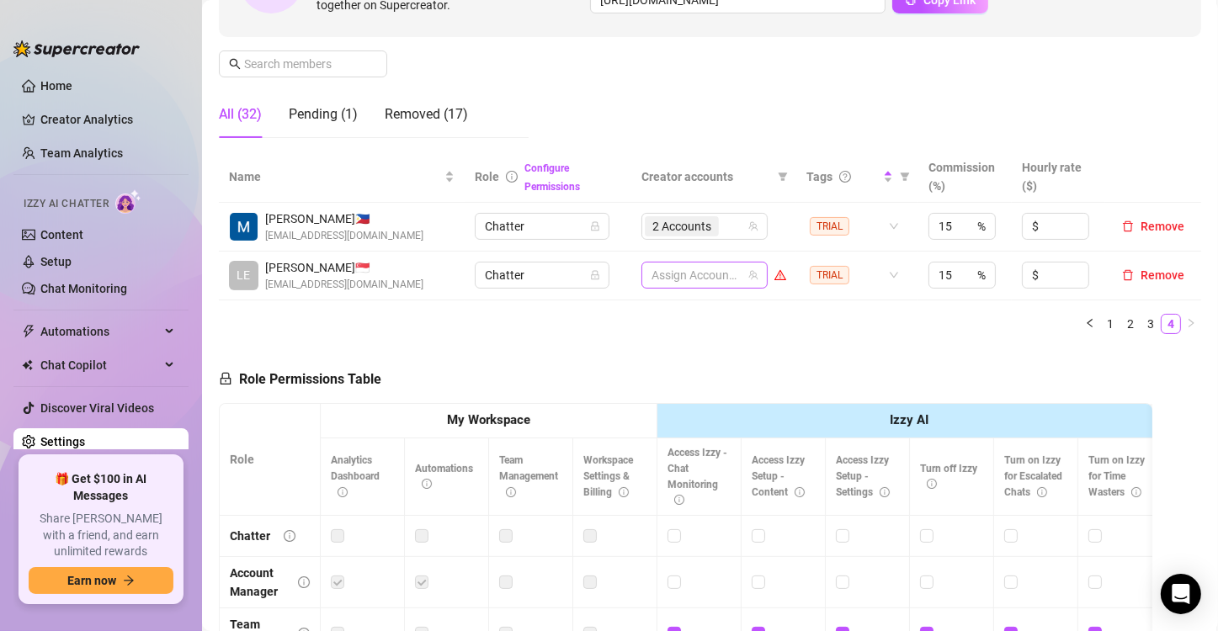
scroll to position [84, 0]
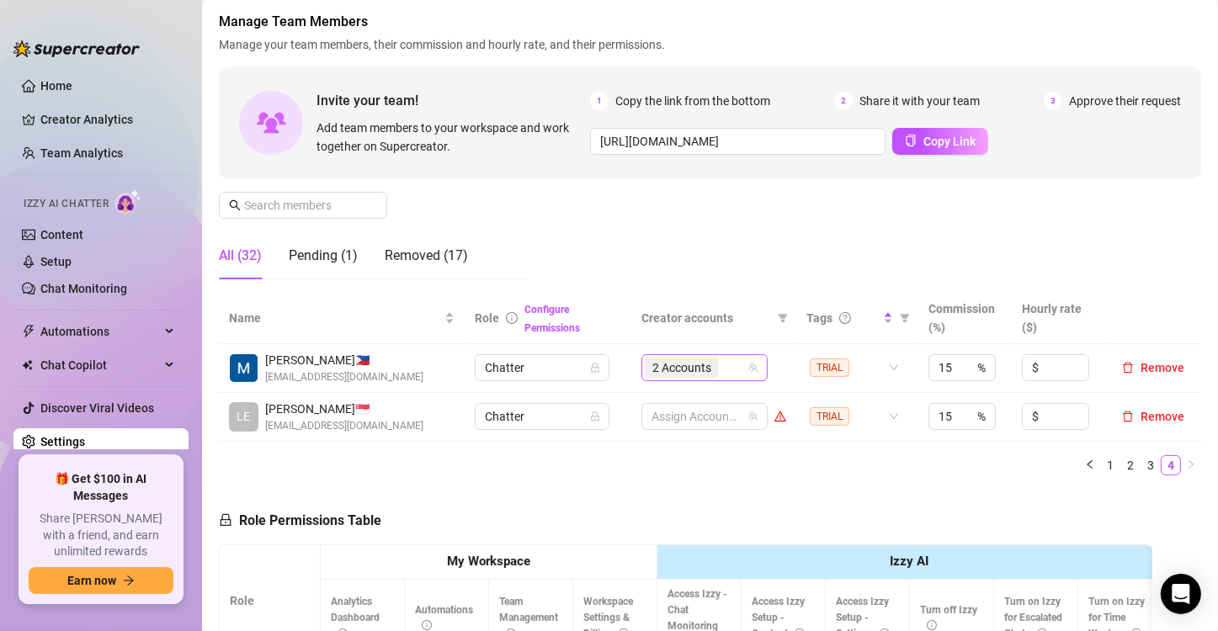
click at [673, 372] on span "2 Accounts" at bounding box center [681, 368] width 59 height 19
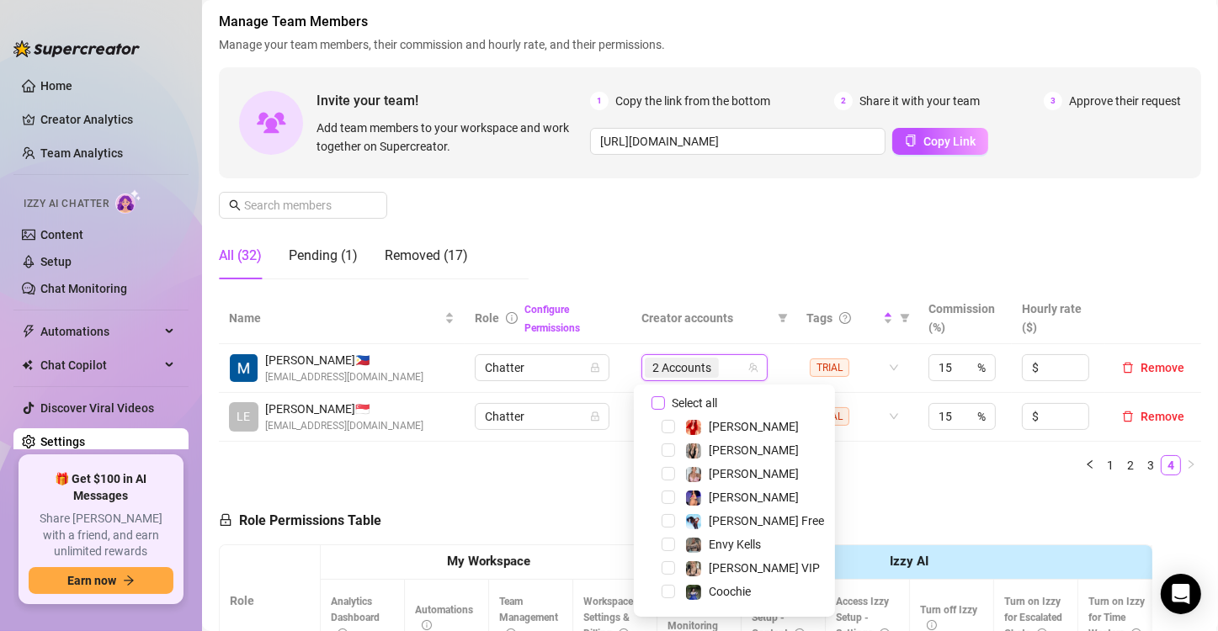
click at [662, 401] on input "Select all" at bounding box center [658, 402] width 13 height 13
checkbox input "false"
